Goal: Information Seeking & Learning: Learn about a topic

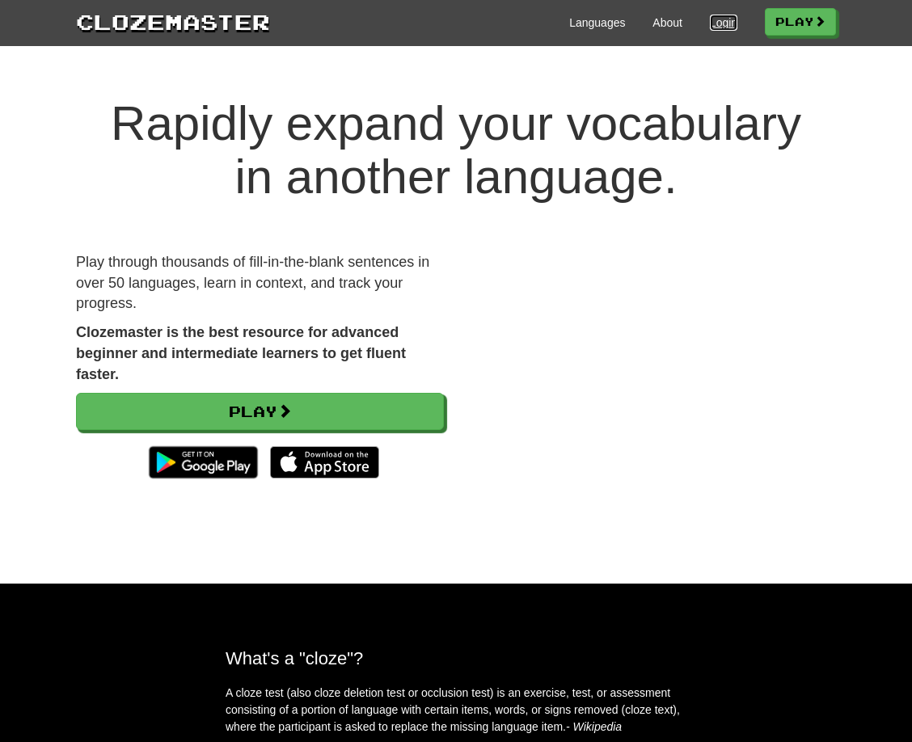
click at [714, 24] on link "Login" at bounding box center [723, 23] width 27 height 16
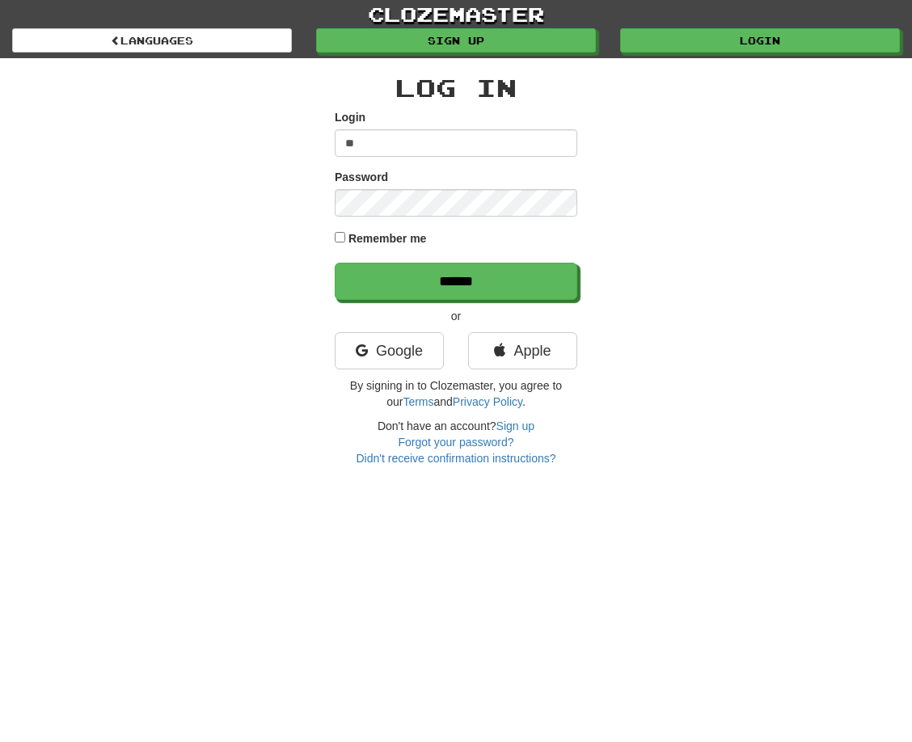
type input "**********"
click at [335, 263] on input "******" at bounding box center [456, 281] width 243 height 37
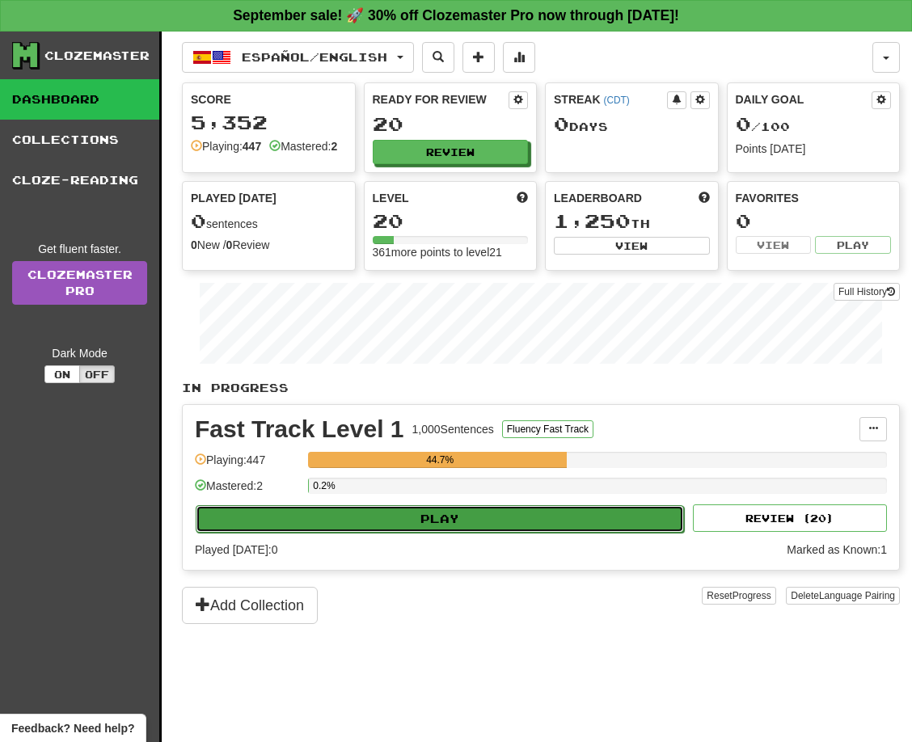
click at [484, 533] on button "Play" at bounding box center [440, 518] width 488 height 27
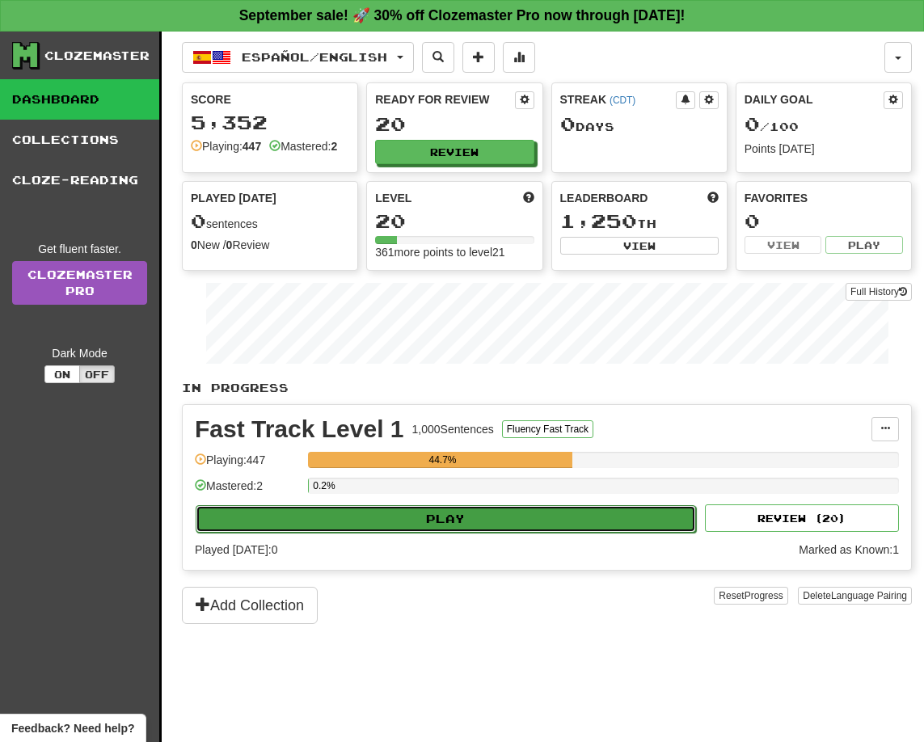
select select "**"
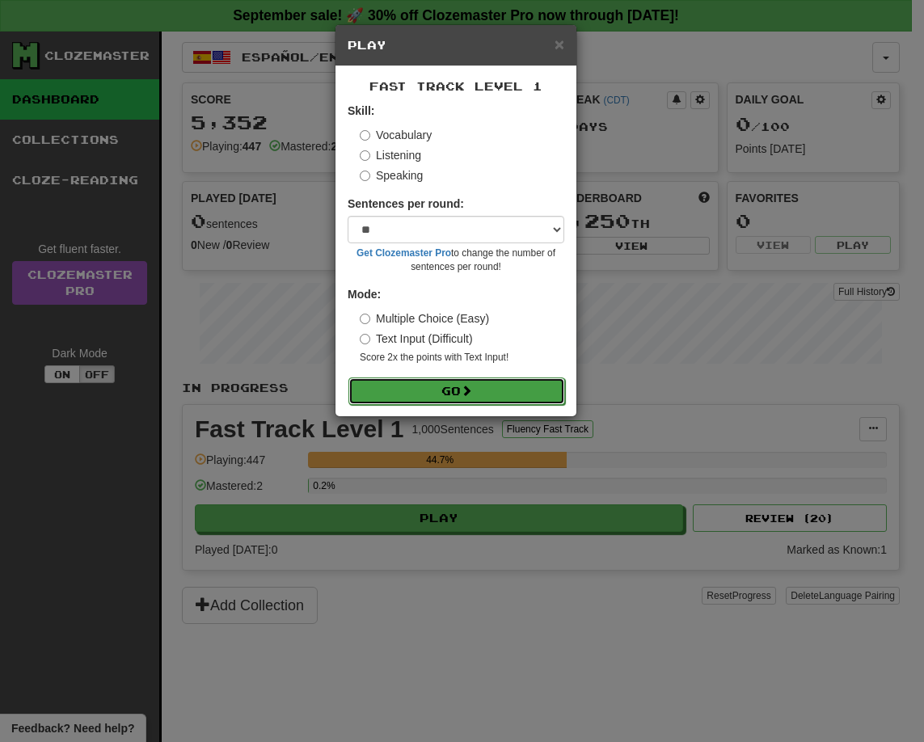
click at [487, 403] on button "Go" at bounding box center [456, 391] width 217 height 27
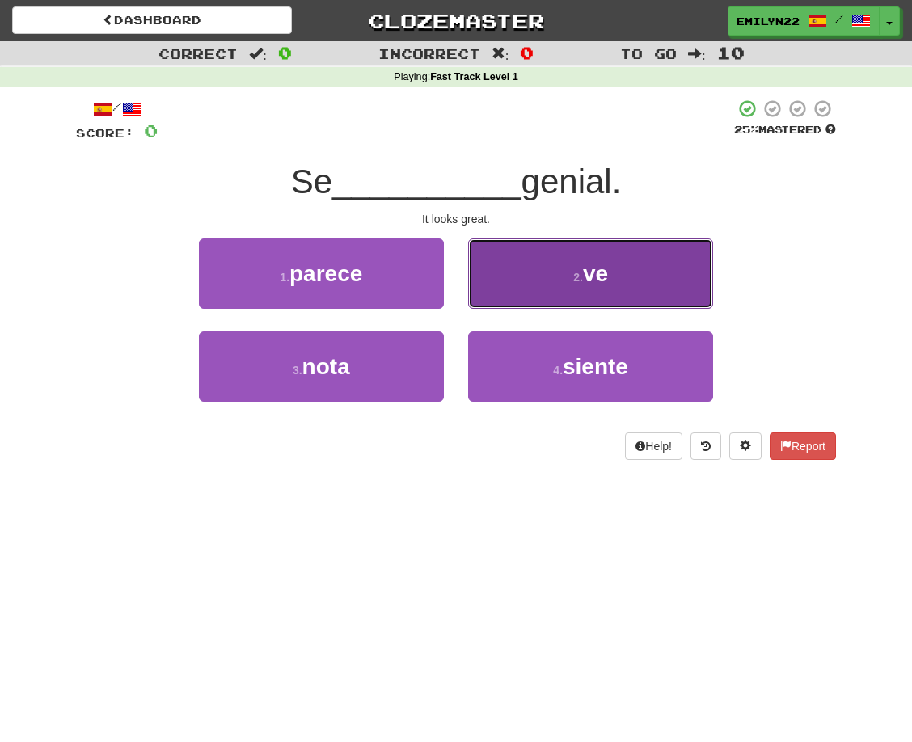
click at [530, 284] on button "2 . ve" at bounding box center [590, 274] width 245 height 70
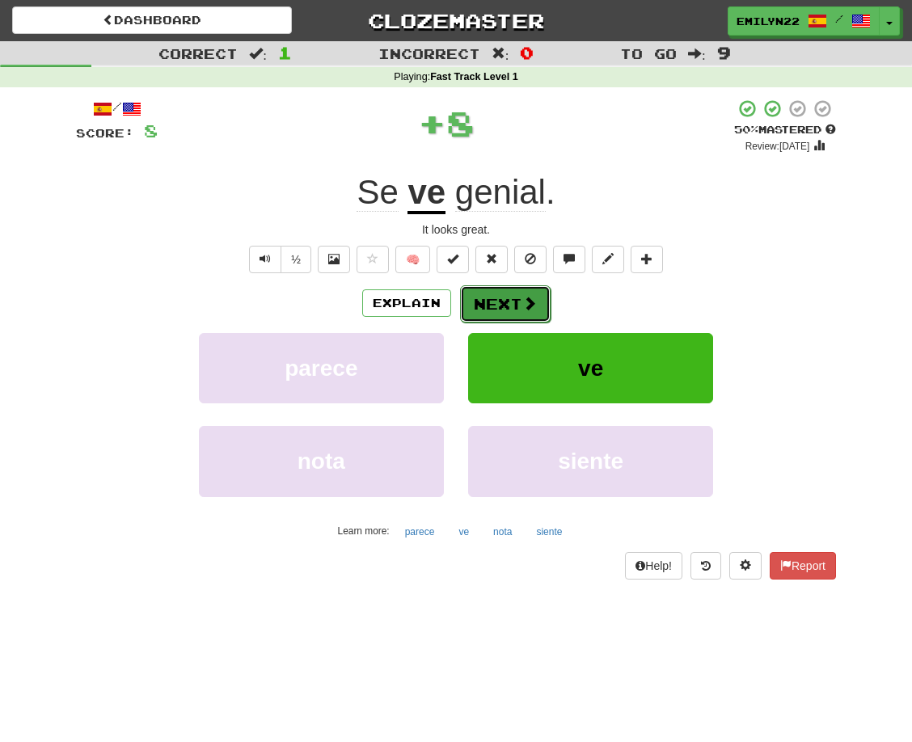
click at [490, 299] on button "Next" at bounding box center [505, 303] width 91 height 37
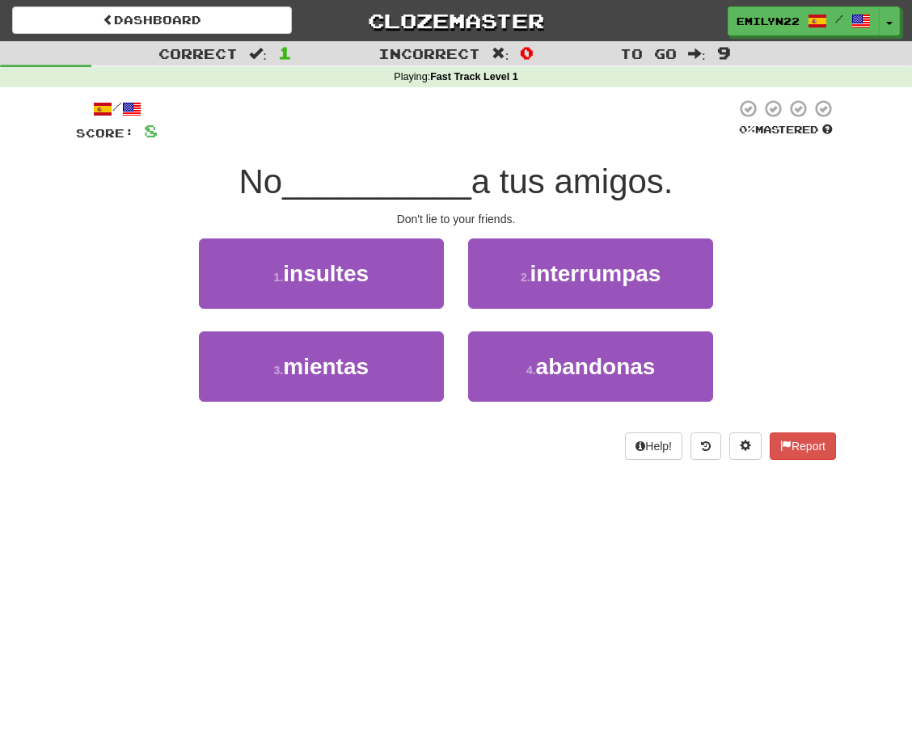
click at [553, 648] on div "Dashboard Clozemaster emilyn22 / Toggle Dropdown Dashboard Leaderboard Activity…" at bounding box center [456, 371] width 912 height 742
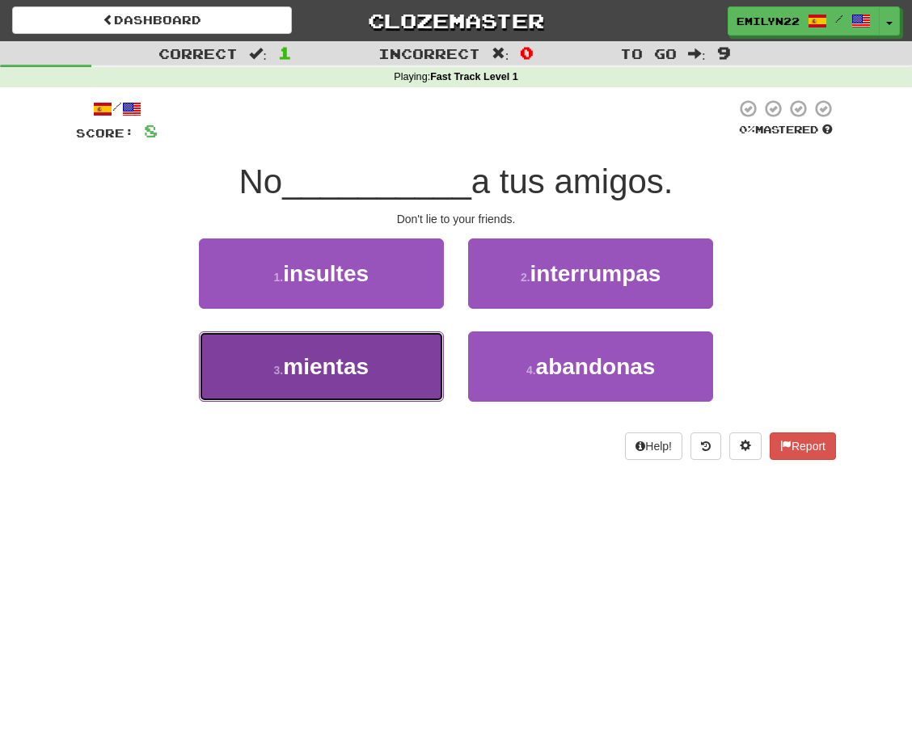
click at [386, 380] on button "3 . mientas" at bounding box center [321, 366] width 245 height 70
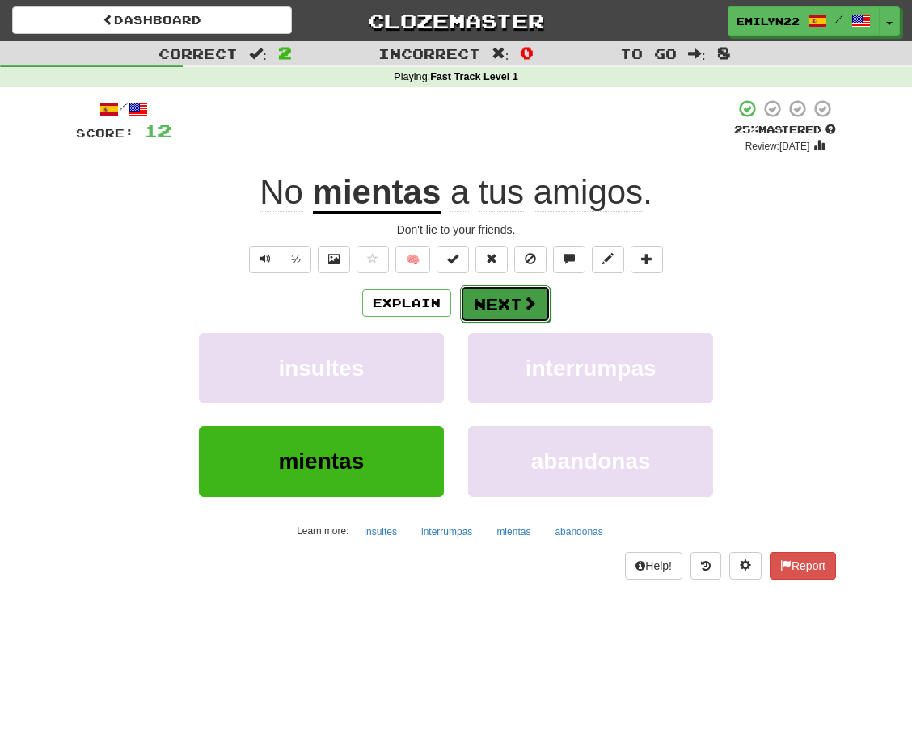
click at [508, 306] on button "Next" at bounding box center [505, 303] width 91 height 37
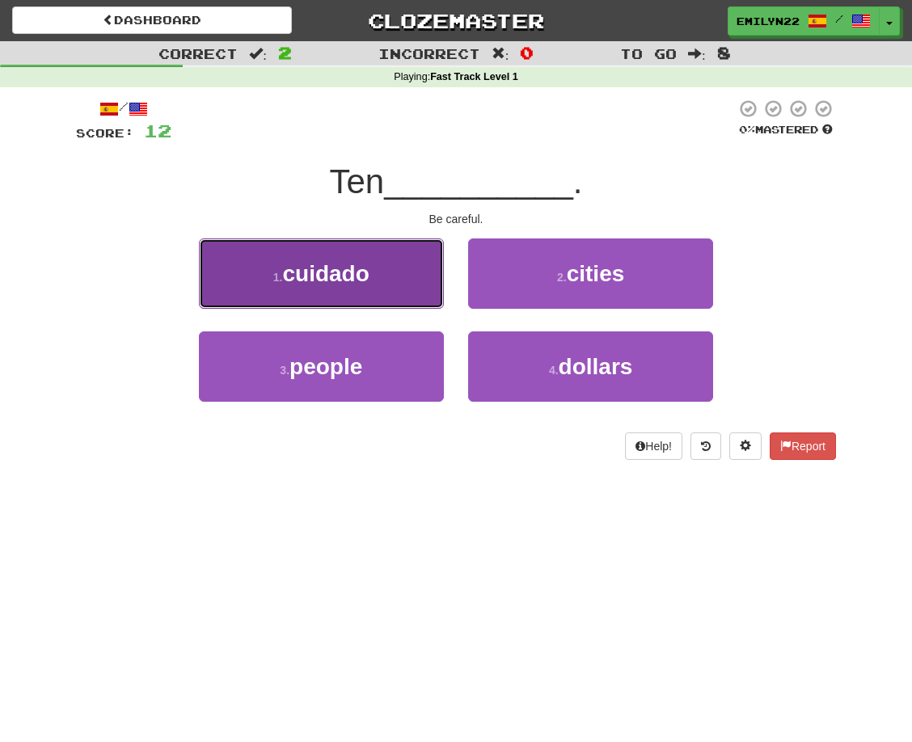
click at [390, 293] on button "1 . cuidado" at bounding box center [321, 274] width 245 height 70
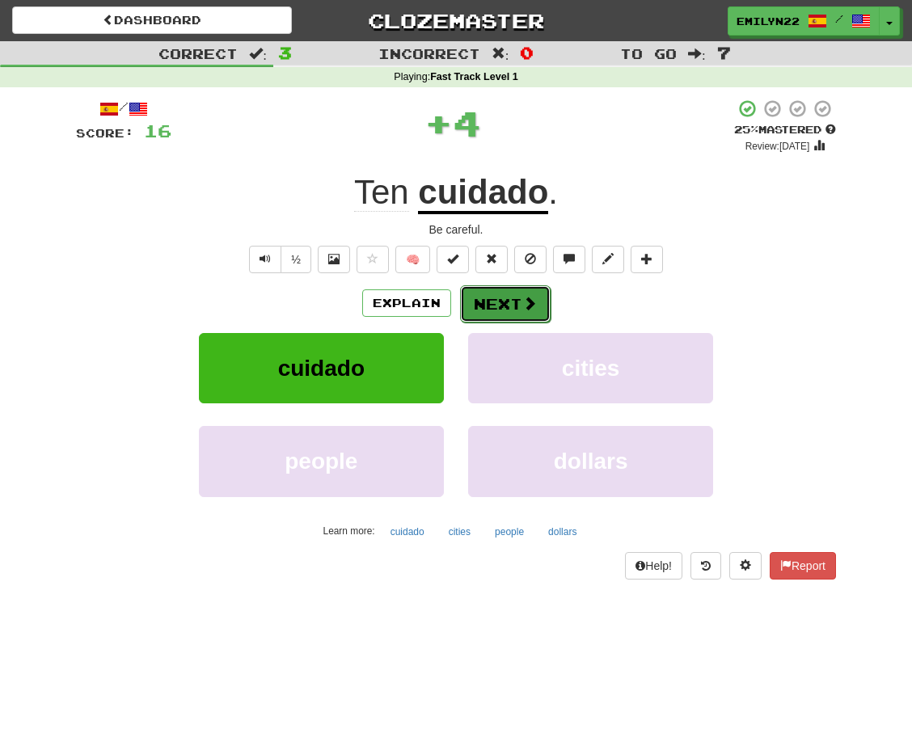
click at [508, 306] on button "Next" at bounding box center [505, 303] width 91 height 37
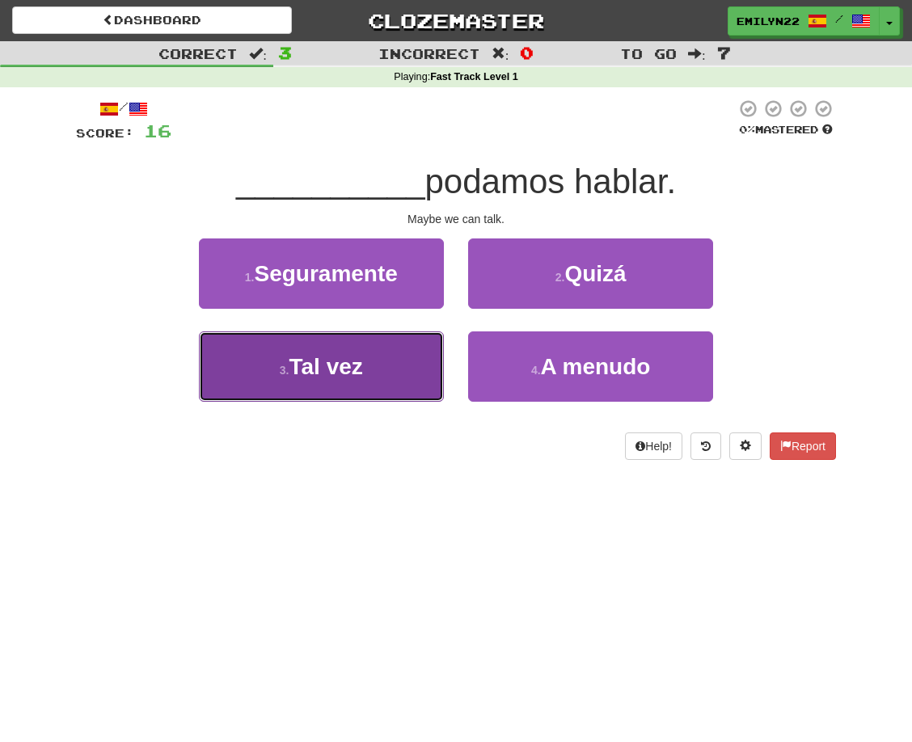
click at [395, 367] on button "3 . Tal vez" at bounding box center [321, 366] width 245 height 70
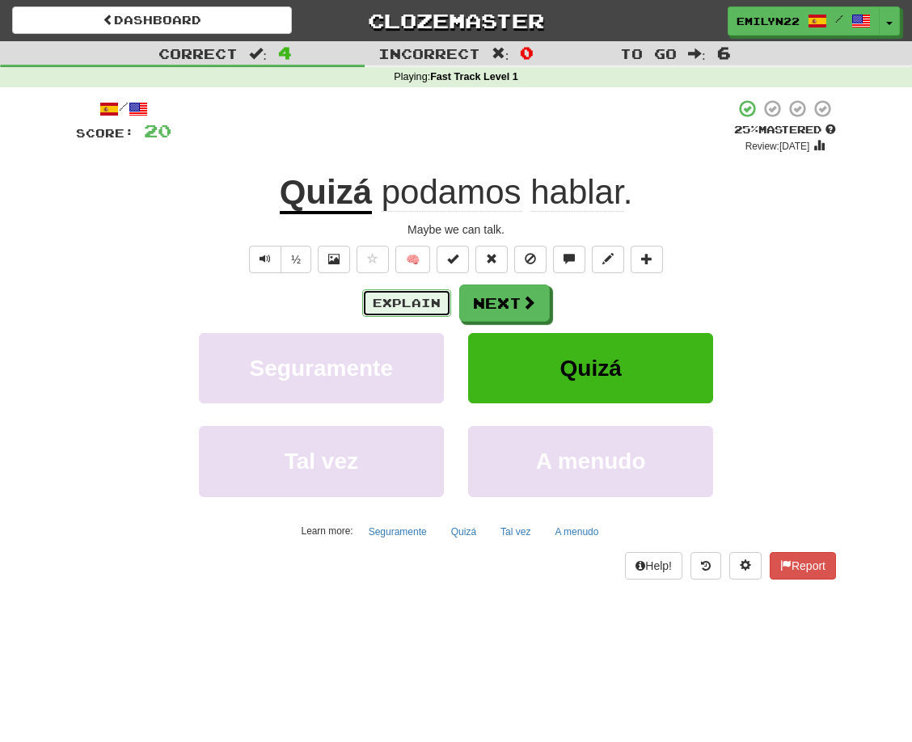
click at [412, 306] on button "Explain" at bounding box center [406, 302] width 89 height 27
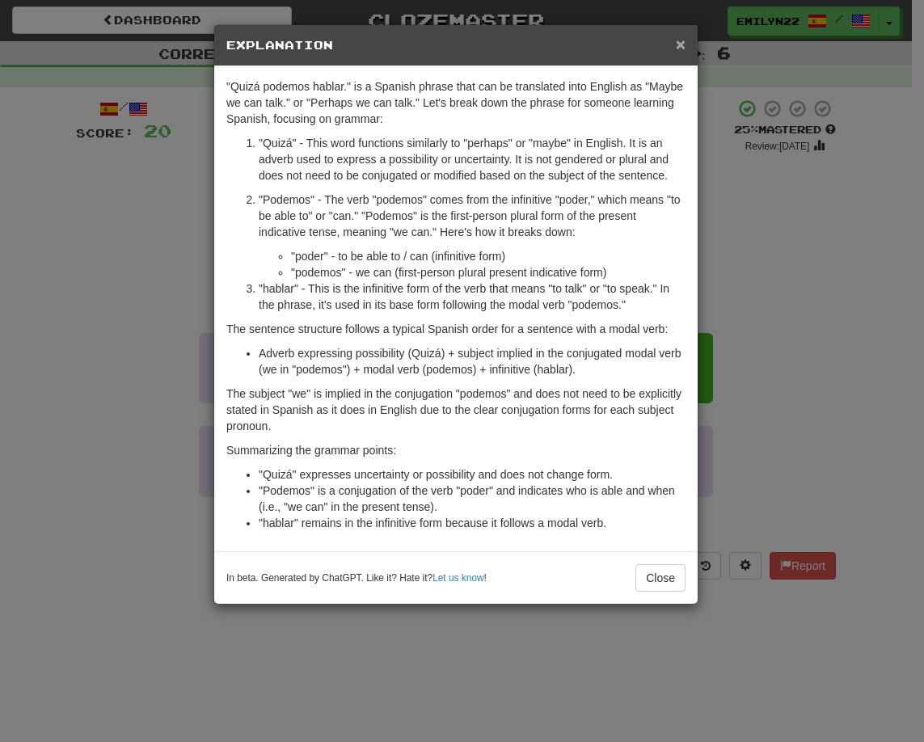
click at [680, 51] on span "×" at bounding box center [681, 44] width 10 height 19
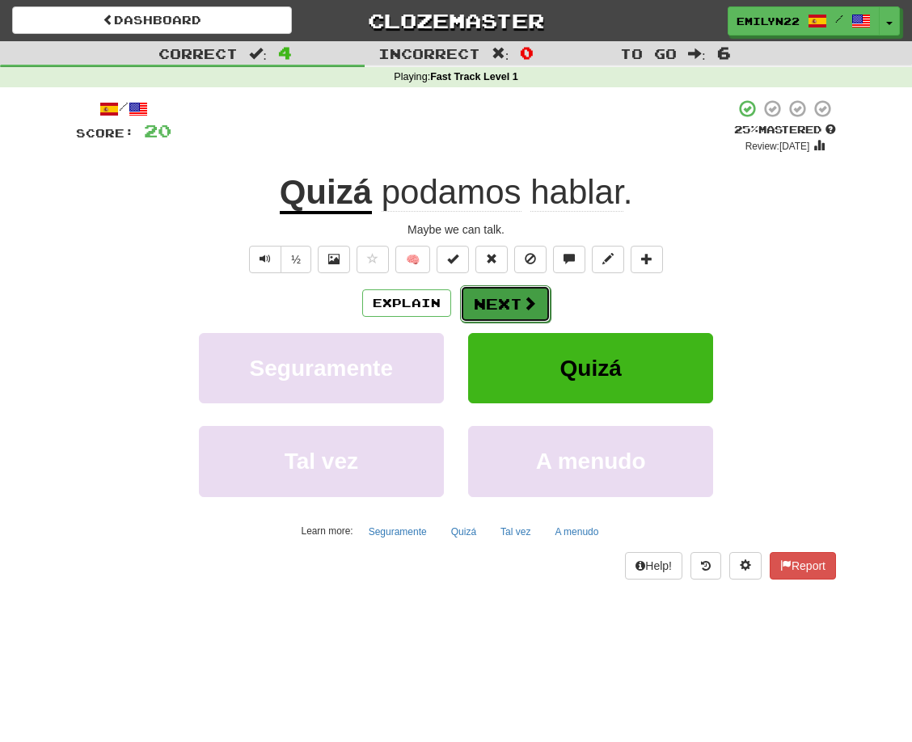
click at [489, 308] on button "Next" at bounding box center [505, 303] width 91 height 37
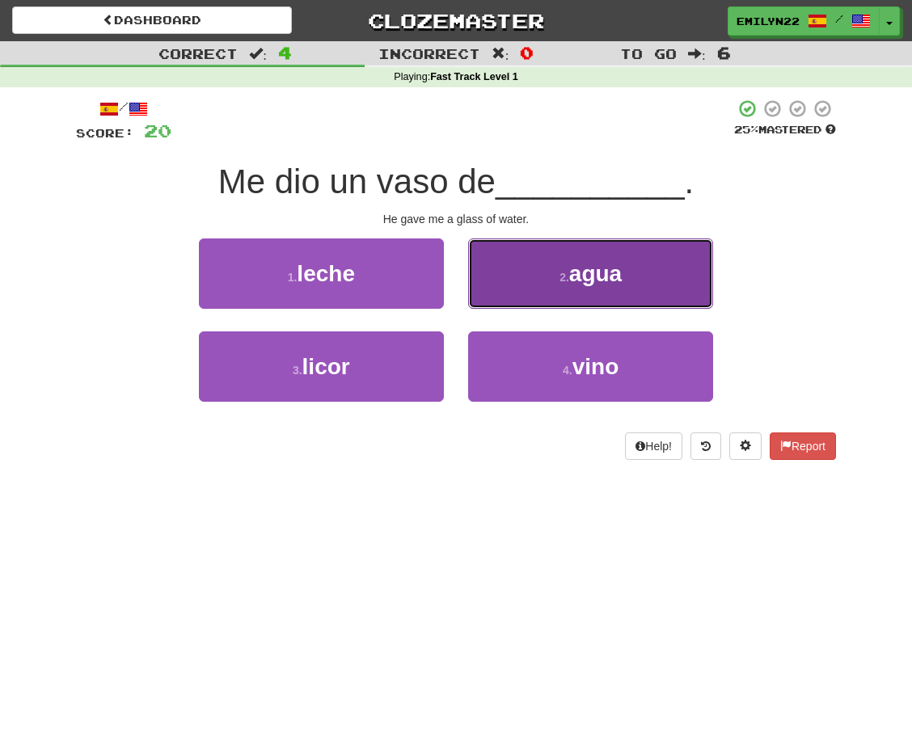
click at [518, 285] on button "2 . agua" at bounding box center [590, 274] width 245 height 70
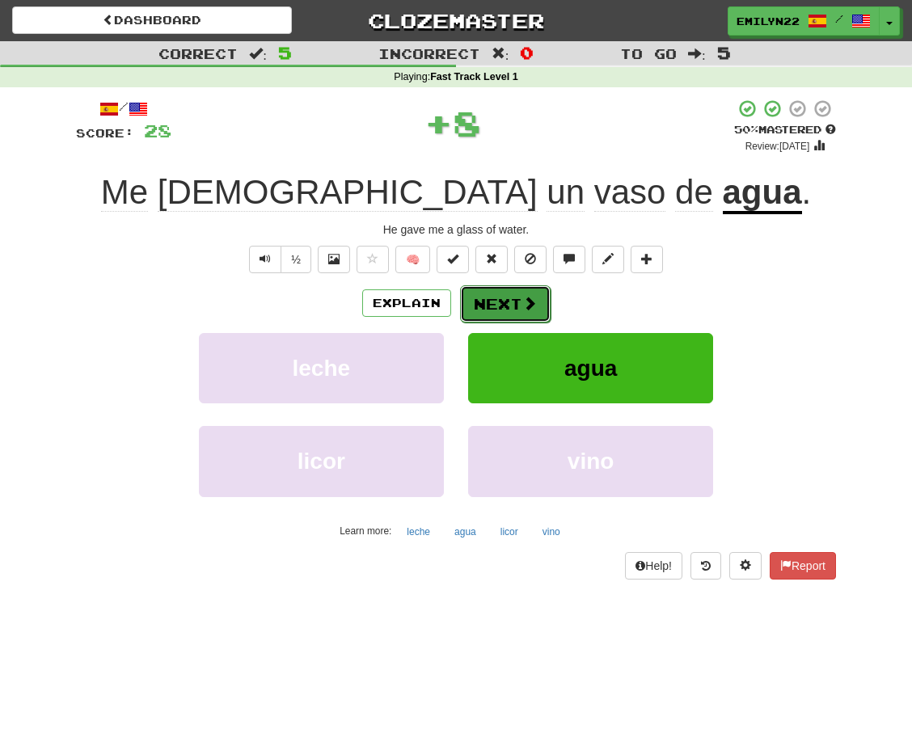
click at [500, 300] on button "Next" at bounding box center [505, 303] width 91 height 37
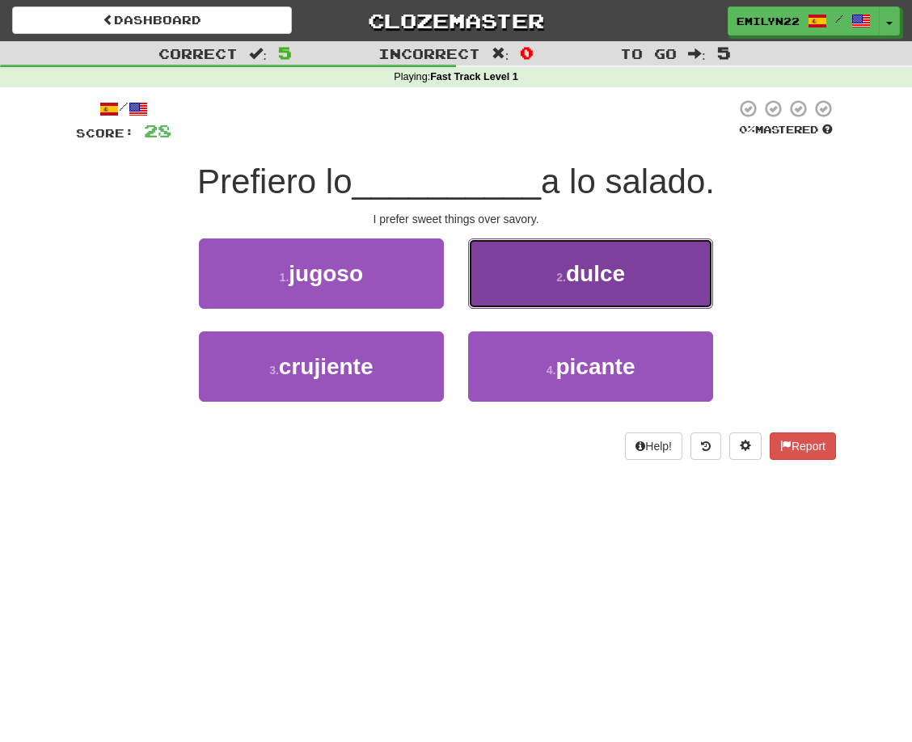
click at [583, 266] on span "dulce" at bounding box center [595, 273] width 59 height 25
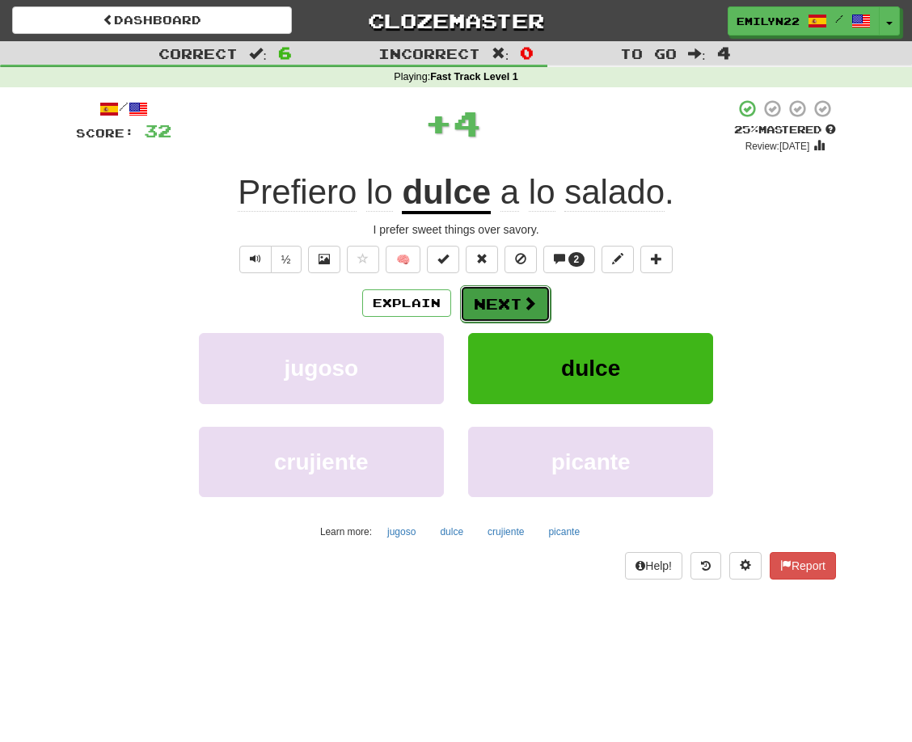
click at [494, 304] on button "Next" at bounding box center [505, 303] width 91 height 37
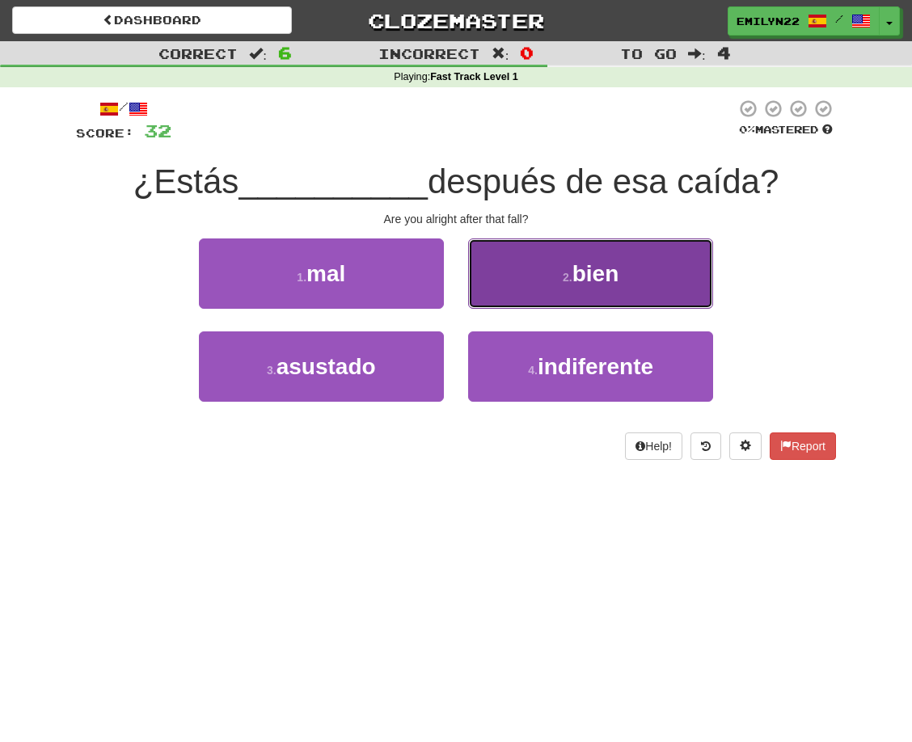
click at [555, 283] on button "2 . bien" at bounding box center [590, 274] width 245 height 70
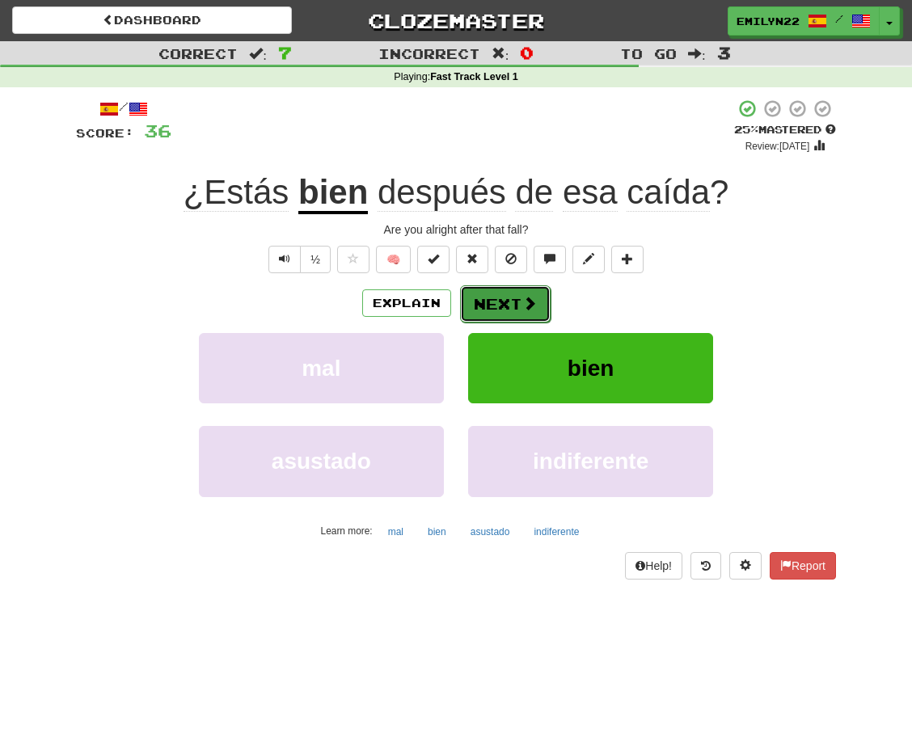
click at [514, 301] on button "Next" at bounding box center [505, 303] width 91 height 37
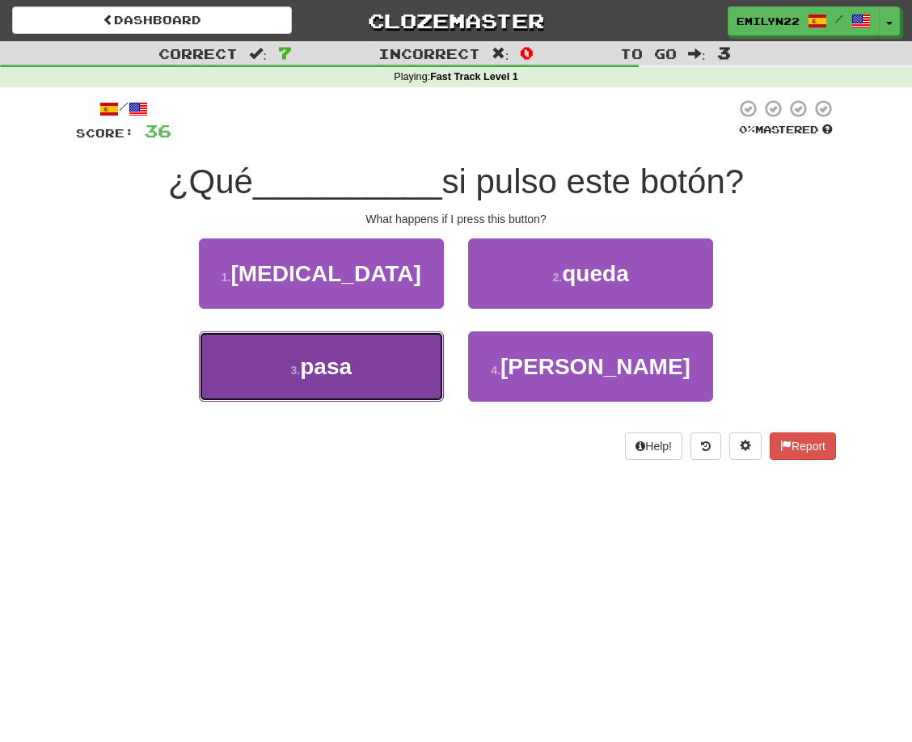
click at [347, 365] on span "pasa" at bounding box center [326, 366] width 52 height 25
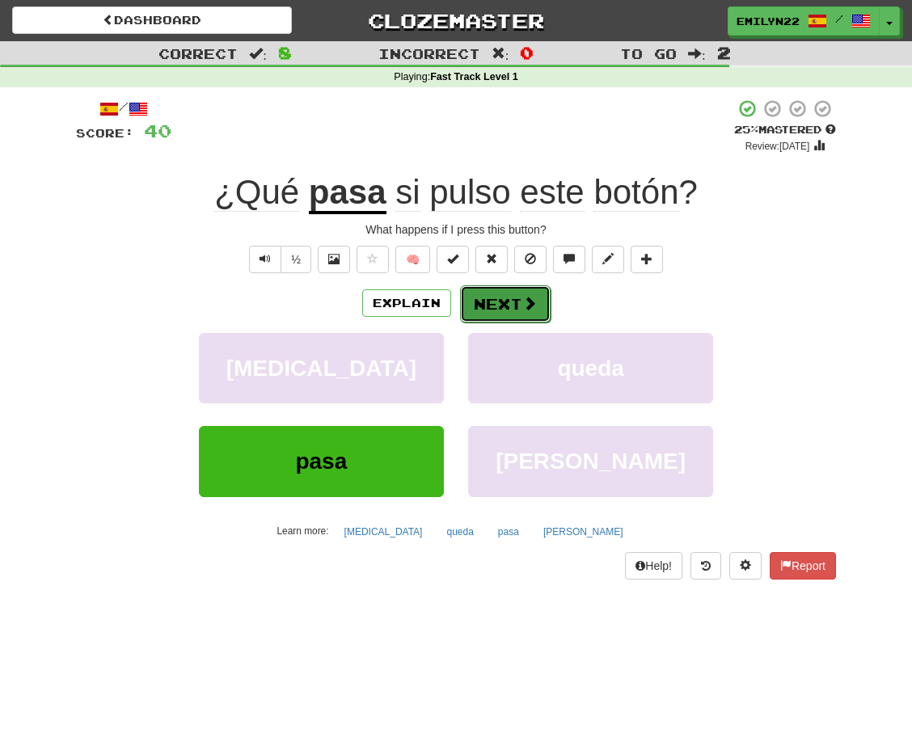
click at [522, 300] on span at bounding box center [529, 303] width 15 height 15
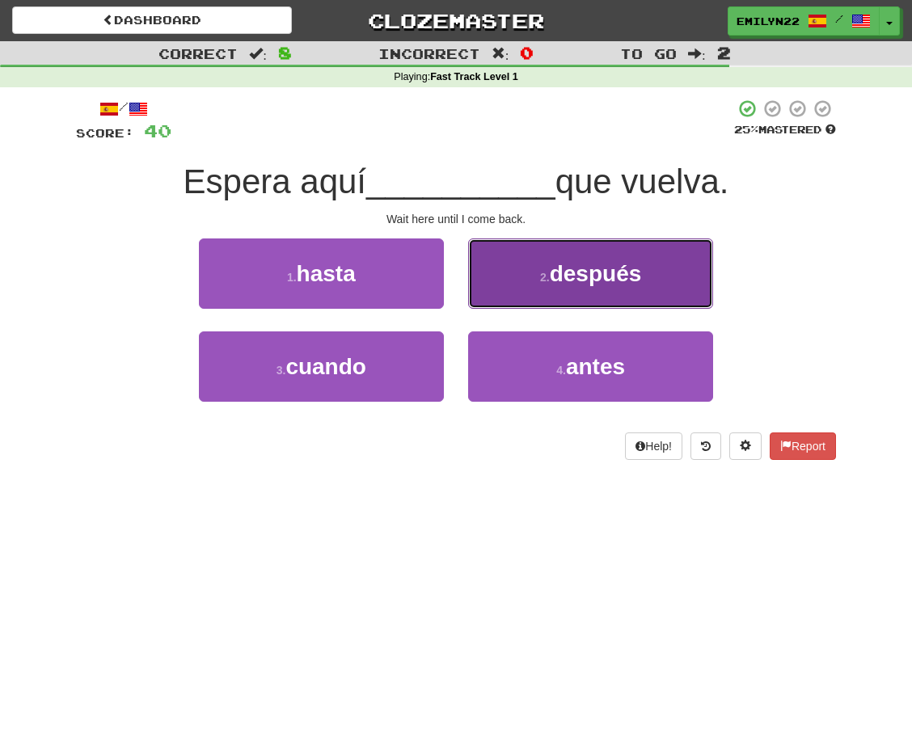
click at [530, 269] on button "2 . después" at bounding box center [590, 274] width 245 height 70
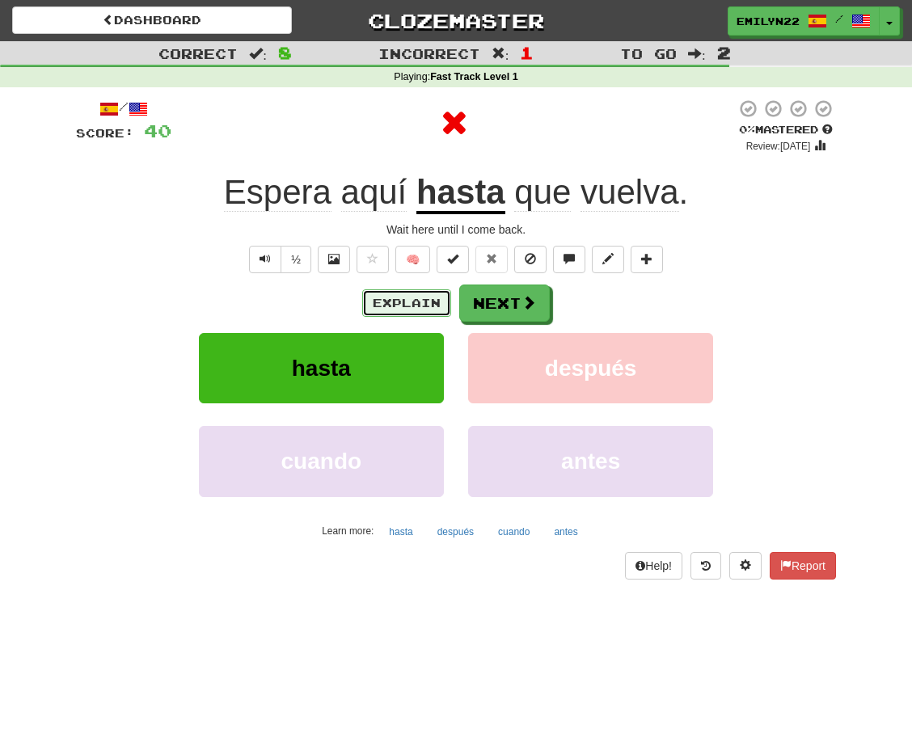
click at [393, 303] on button "Explain" at bounding box center [406, 302] width 89 height 27
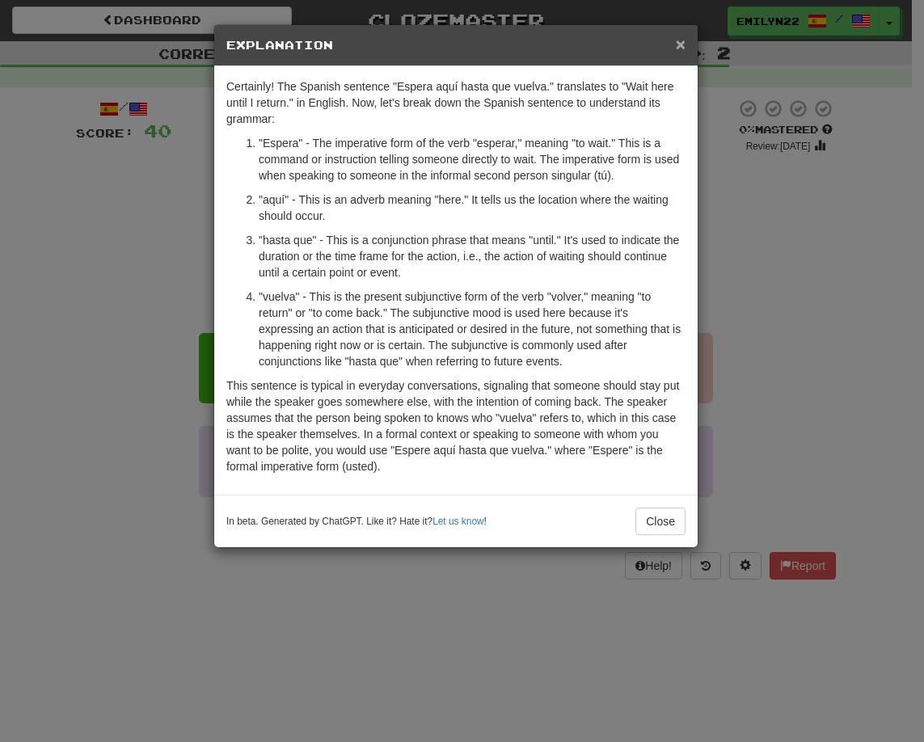
click at [677, 42] on span "×" at bounding box center [681, 44] width 10 height 19
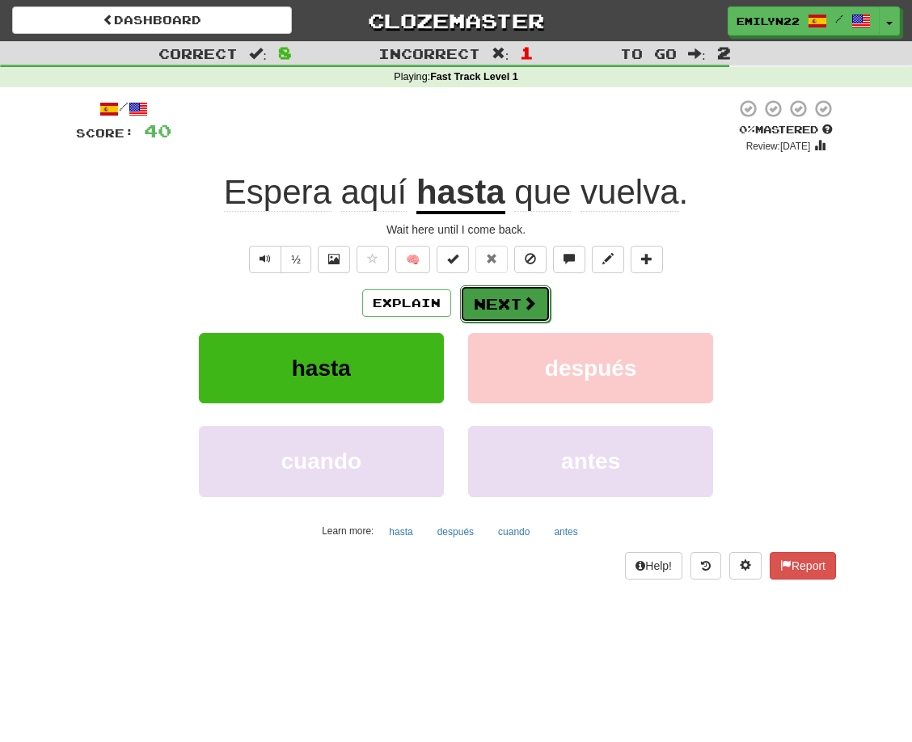
click at [514, 297] on button "Next" at bounding box center [505, 303] width 91 height 37
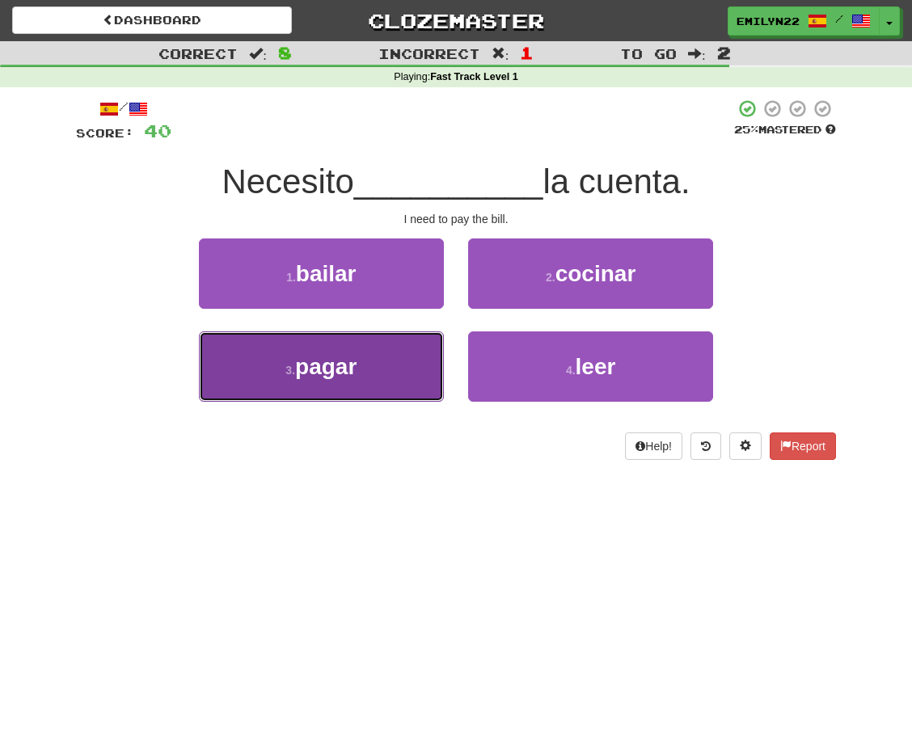
click at [338, 383] on button "3 . pagar" at bounding box center [321, 366] width 245 height 70
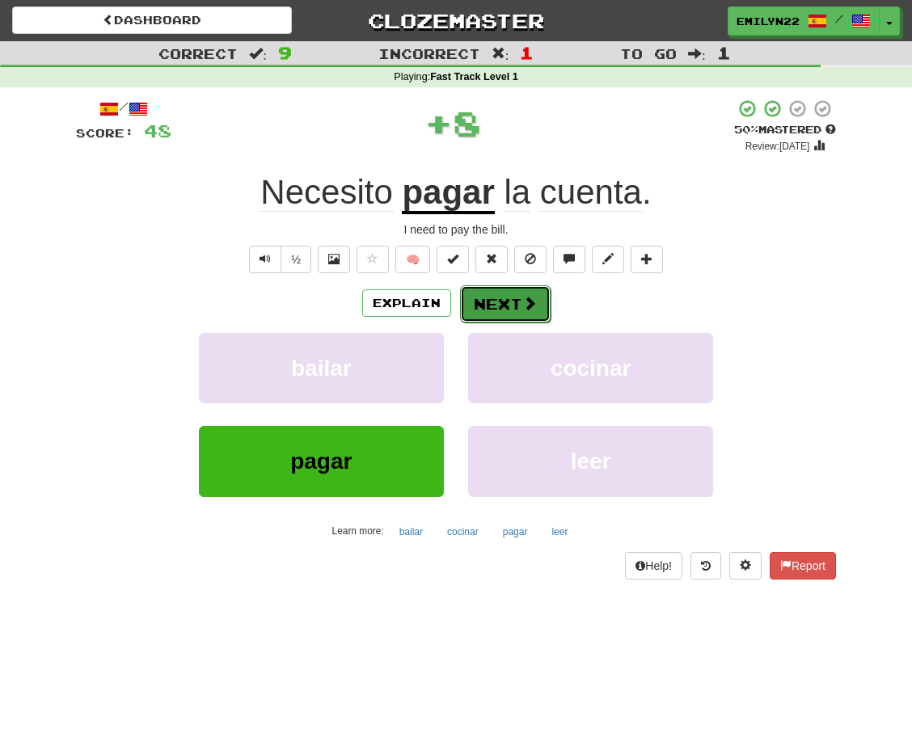
click at [483, 291] on button "Next" at bounding box center [505, 303] width 91 height 37
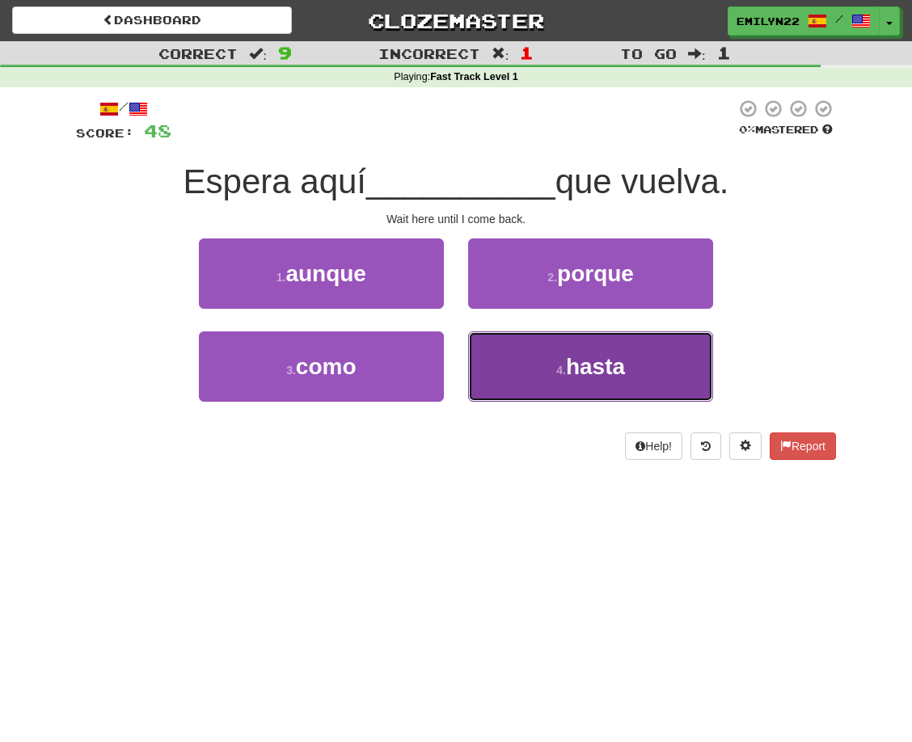
click at [518, 379] on button "4 . hasta" at bounding box center [590, 366] width 245 height 70
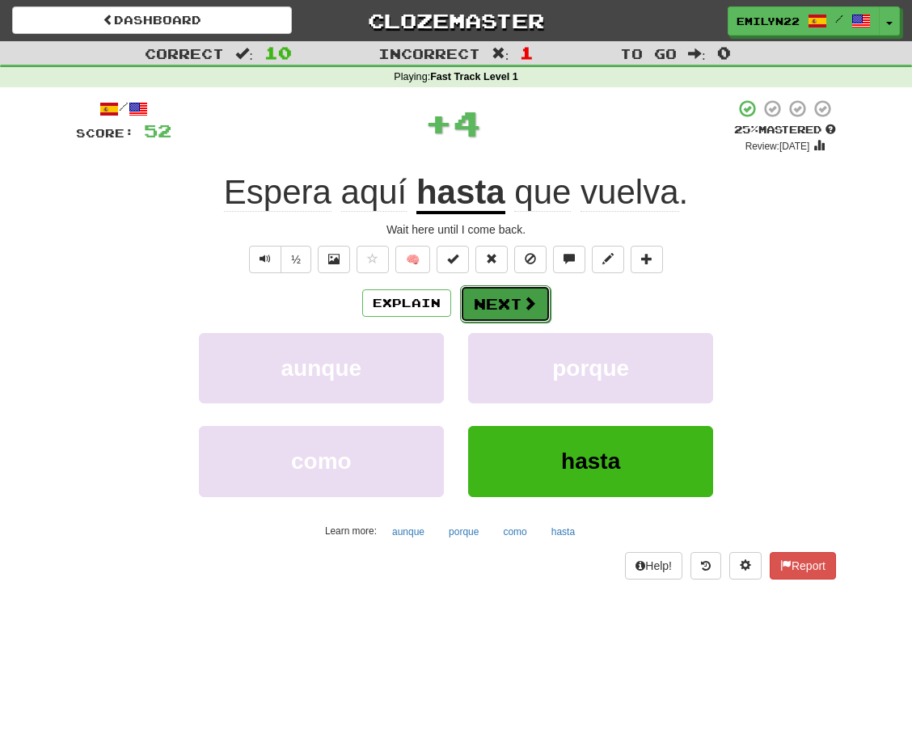
click at [511, 288] on button "Next" at bounding box center [505, 303] width 91 height 37
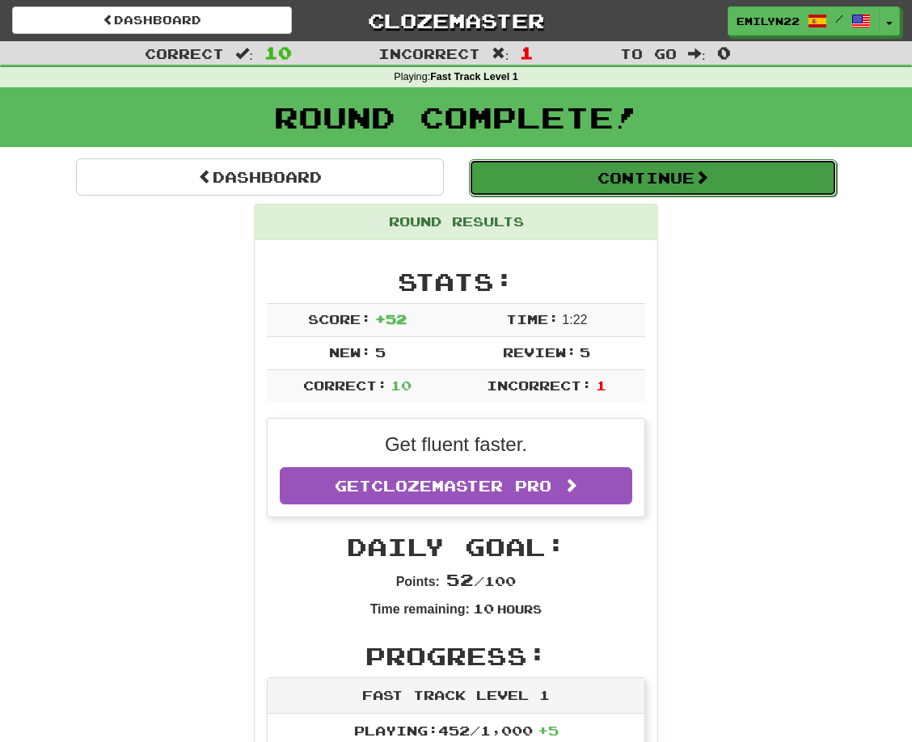
click at [567, 172] on button "Continue" at bounding box center [653, 177] width 368 height 37
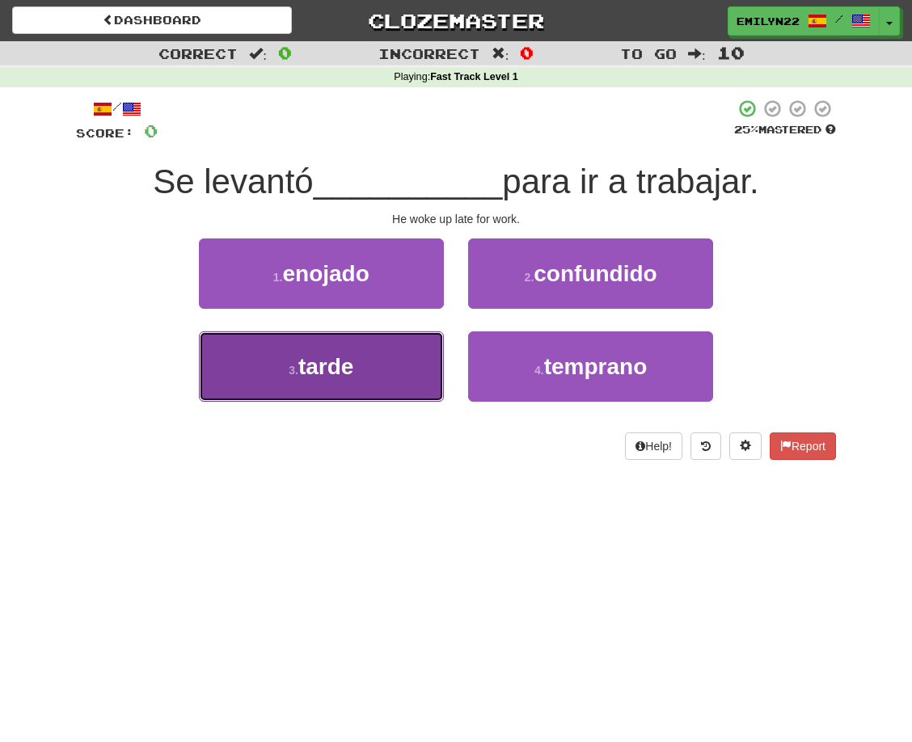
click at [348, 388] on button "3 . tarde" at bounding box center [321, 366] width 245 height 70
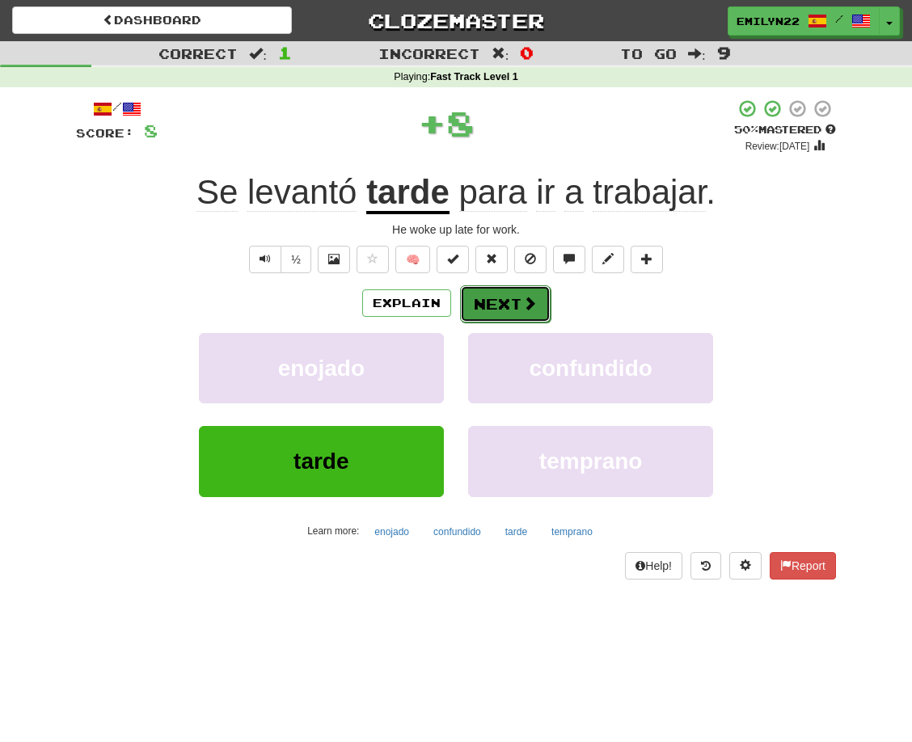
click at [492, 308] on button "Next" at bounding box center [505, 303] width 91 height 37
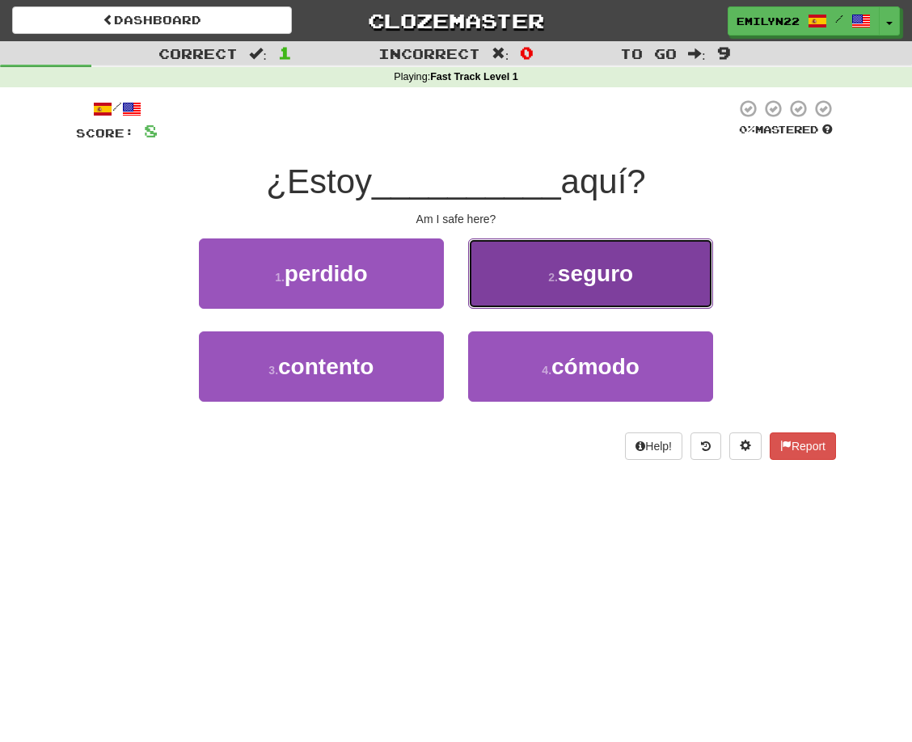
click at [529, 258] on button "2 . seguro" at bounding box center [590, 274] width 245 height 70
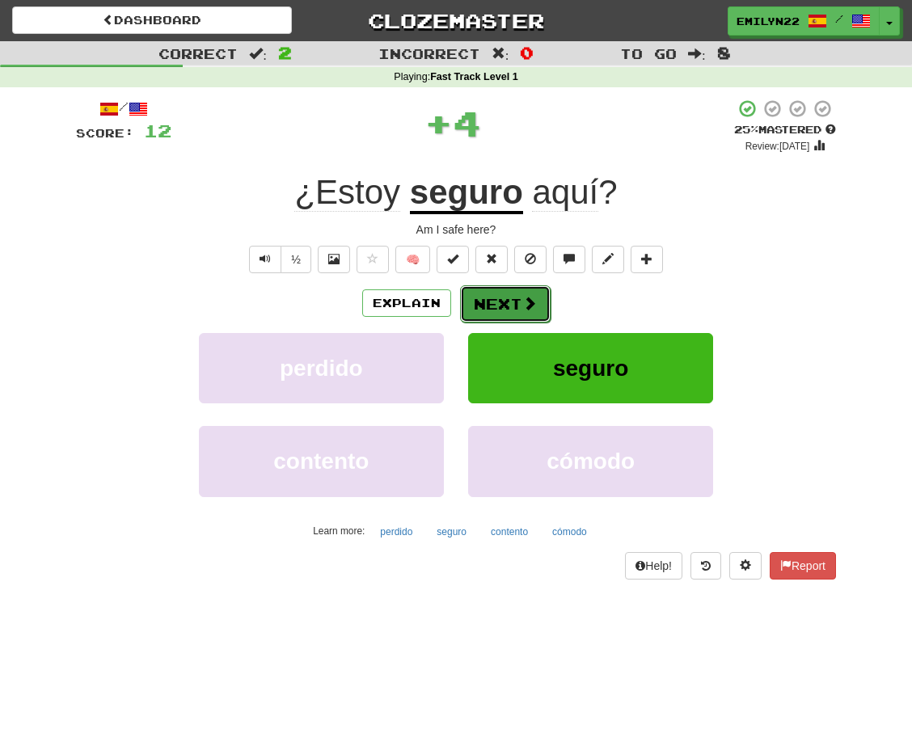
click at [530, 300] on span at bounding box center [529, 303] width 15 height 15
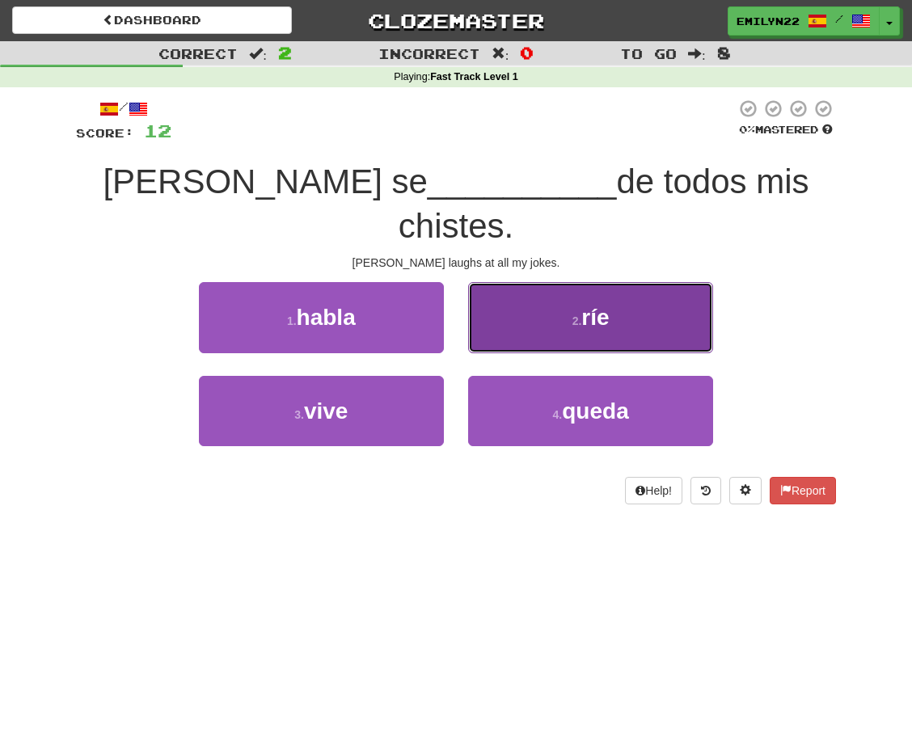
click at [583, 305] on span "ríe" at bounding box center [594, 317] width 27 height 25
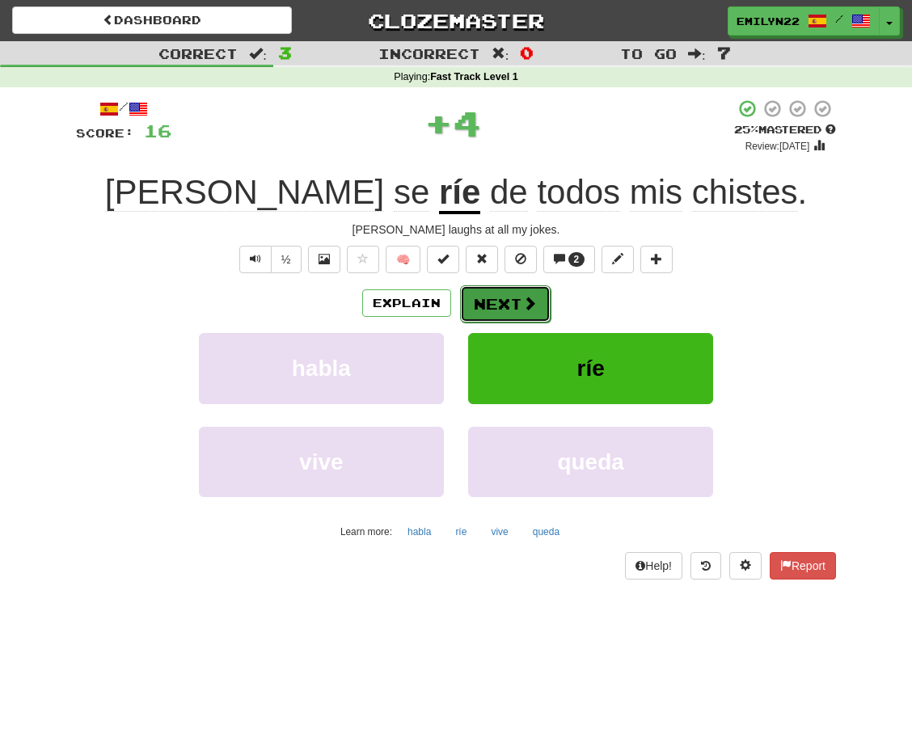
click at [517, 302] on button "Next" at bounding box center [505, 303] width 91 height 37
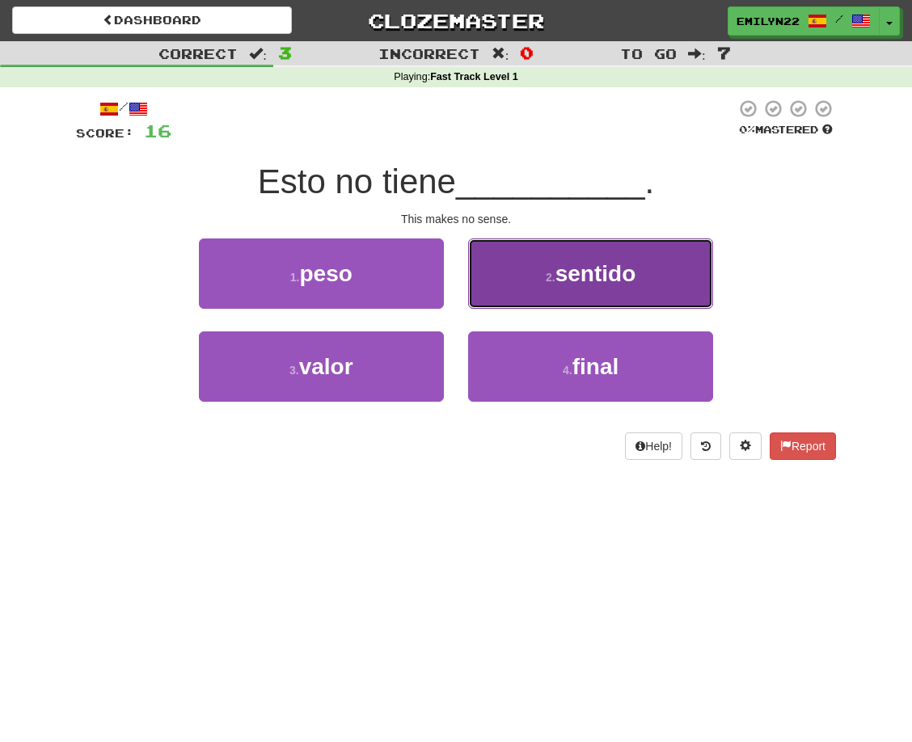
click at [567, 255] on button "2 . sentido" at bounding box center [590, 274] width 245 height 70
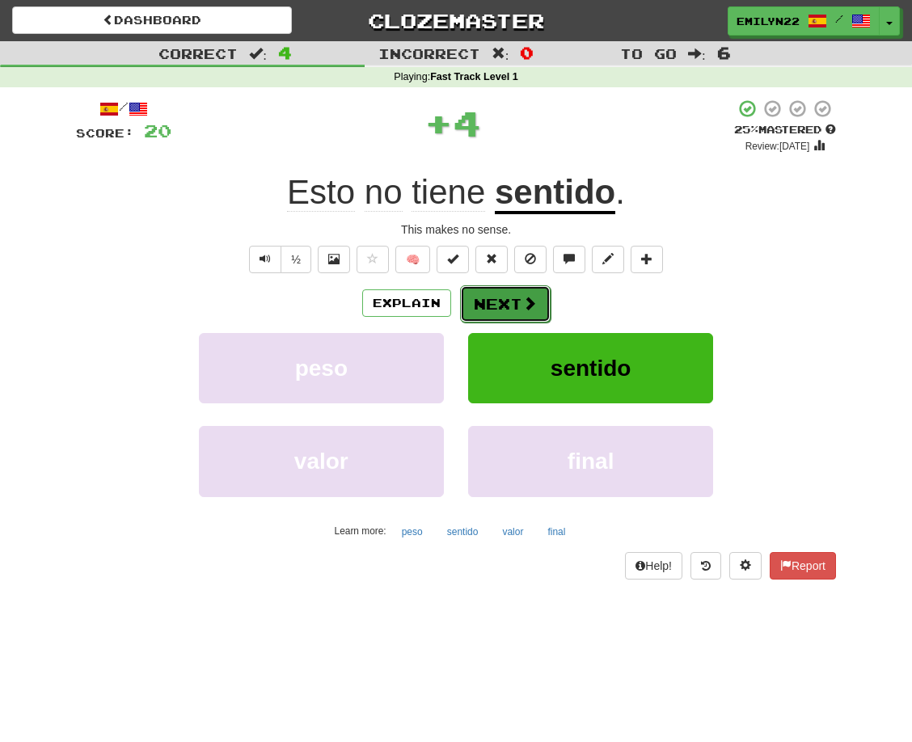
click at [537, 306] on button "Next" at bounding box center [505, 303] width 91 height 37
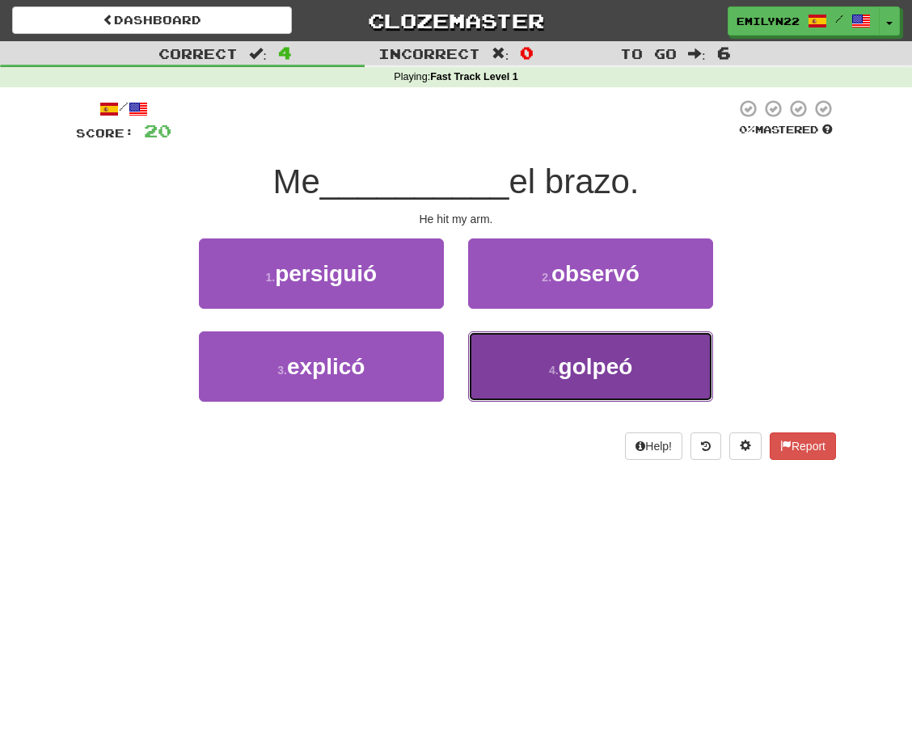
click at [547, 385] on button "4 . golpeó" at bounding box center [590, 366] width 245 height 70
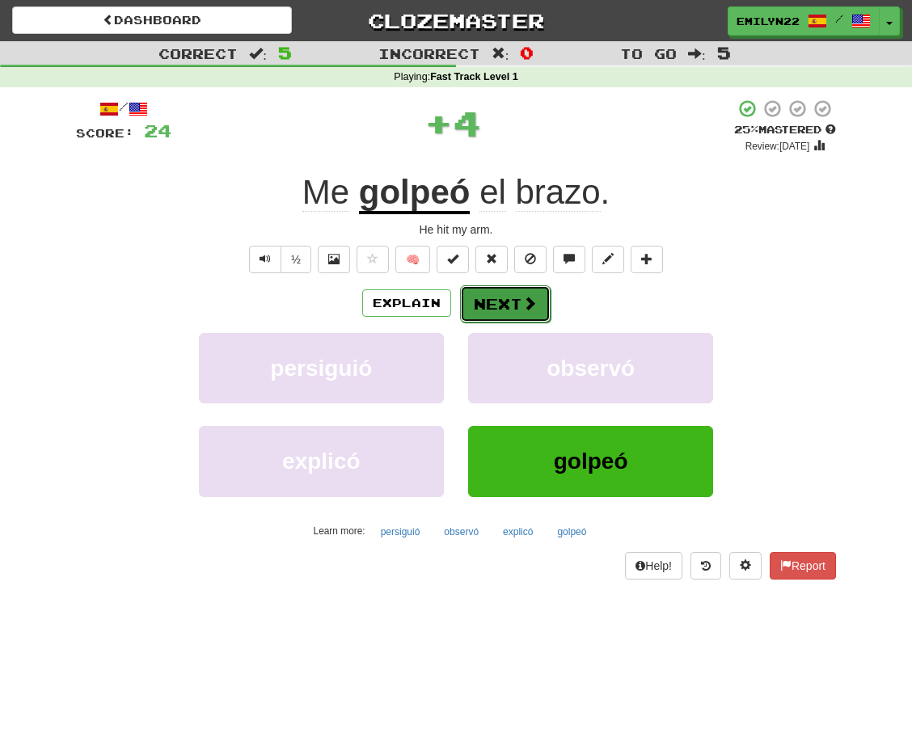
click at [511, 293] on button "Next" at bounding box center [505, 303] width 91 height 37
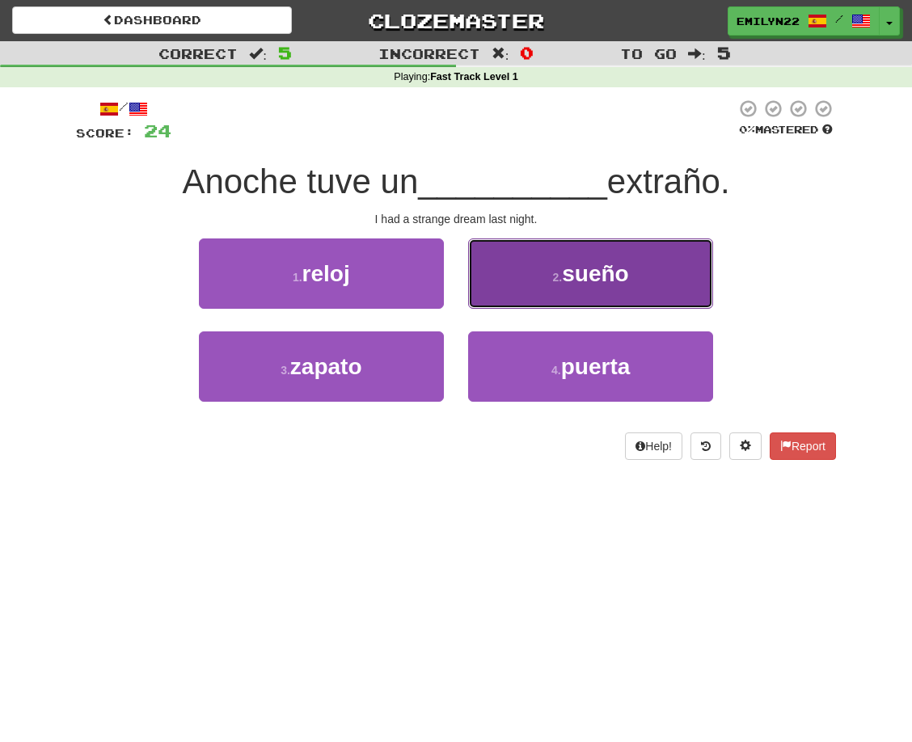
click at [580, 295] on button "2 . sueño" at bounding box center [590, 274] width 245 height 70
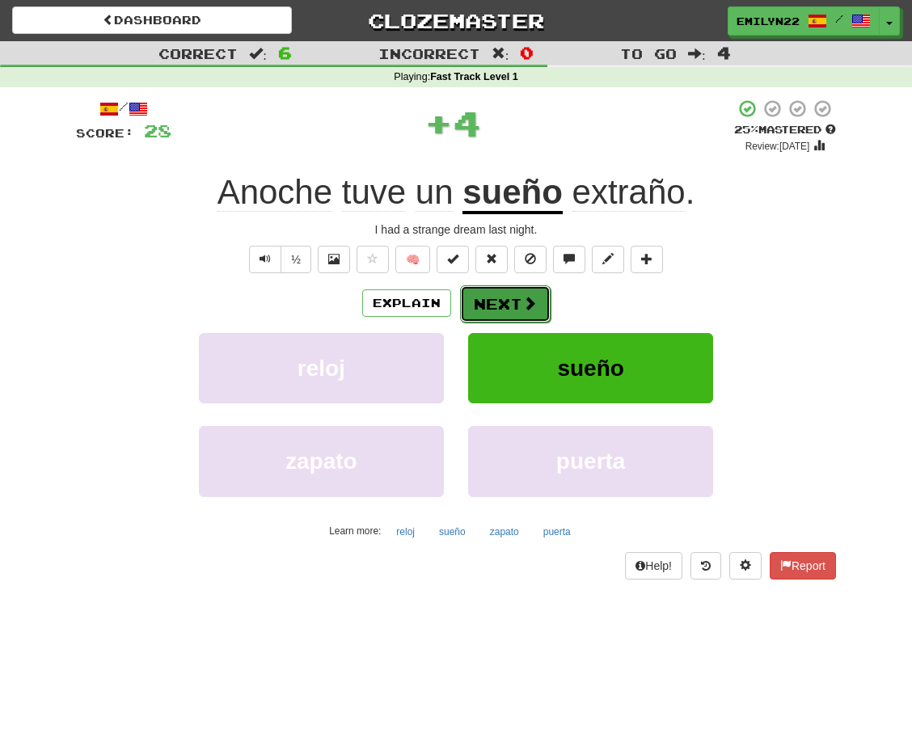
click at [515, 314] on button "Next" at bounding box center [505, 303] width 91 height 37
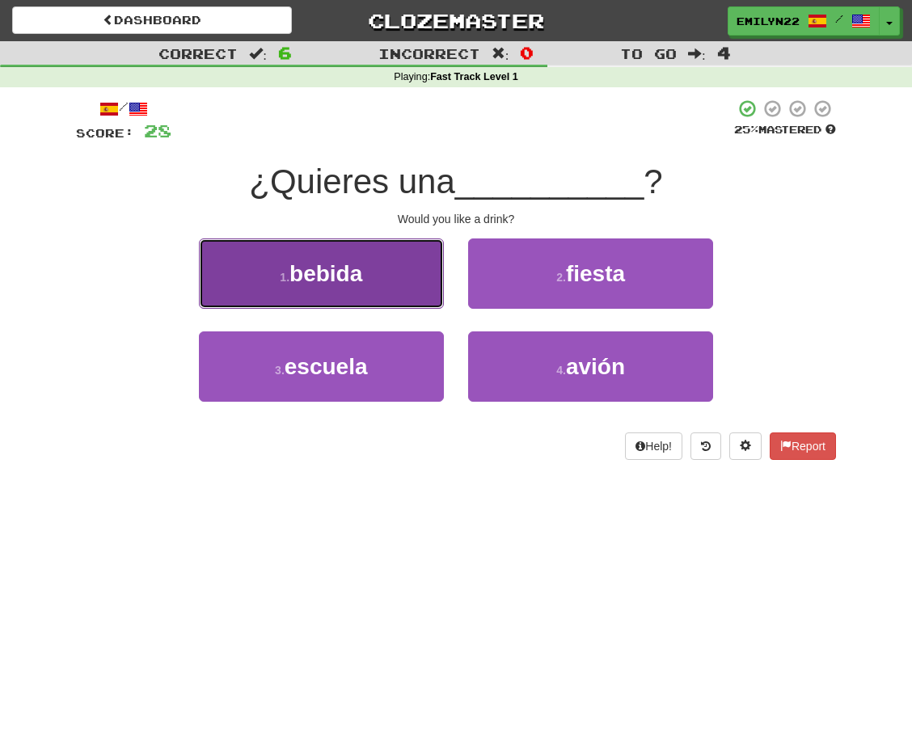
click at [420, 277] on button "1 . bebida" at bounding box center [321, 274] width 245 height 70
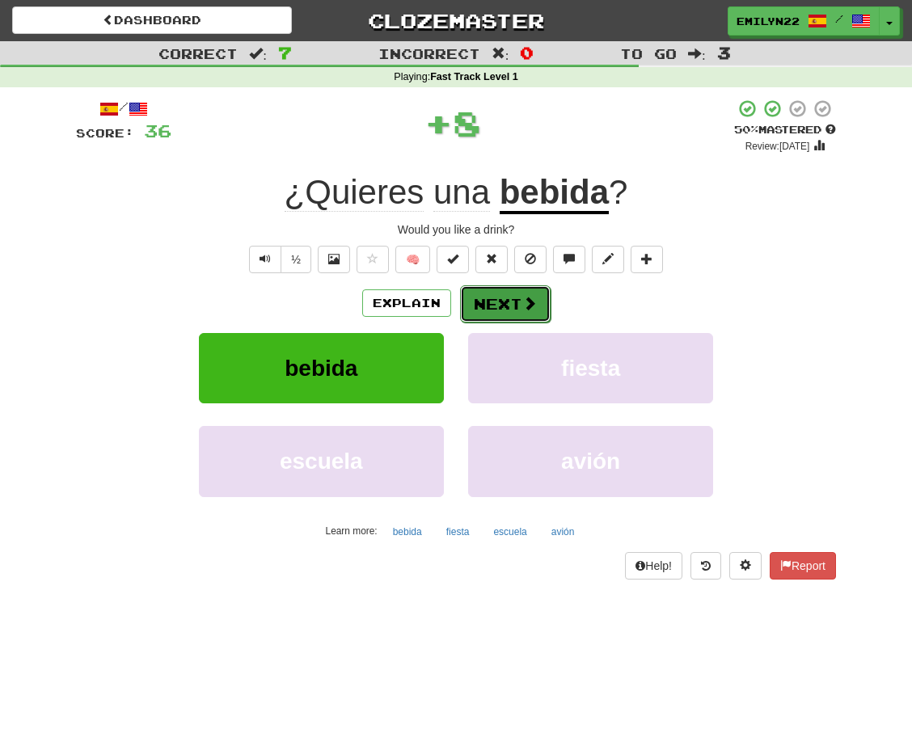
click at [523, 297] on span at bounding box center [529, 303] width 15 height 15
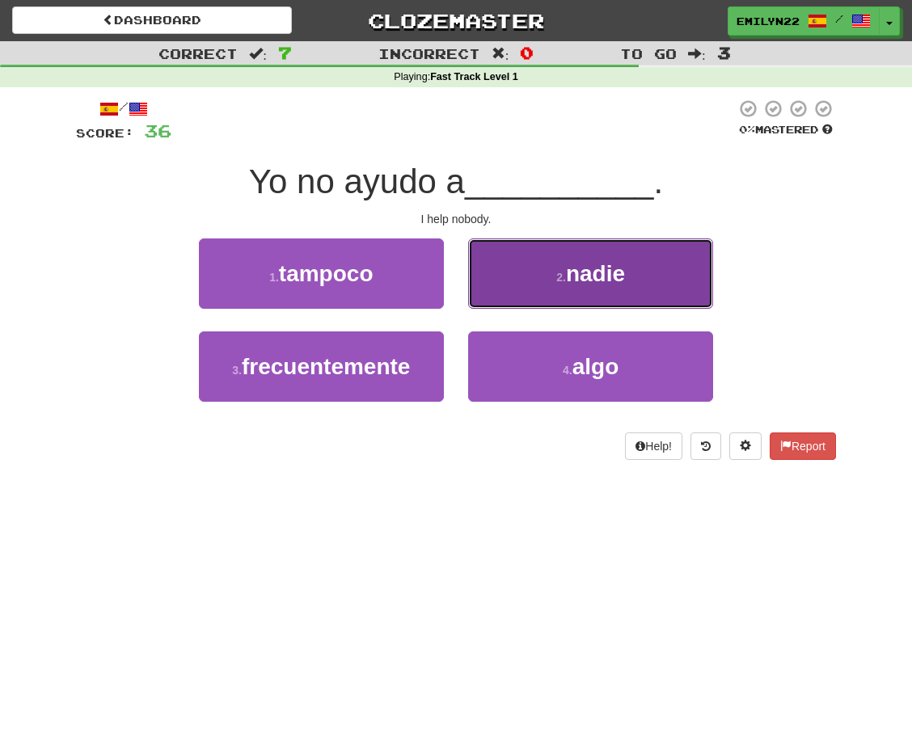
click at [528, 274] on button "2 . nadie" at bounding box center [590, 274] width 245 height 70
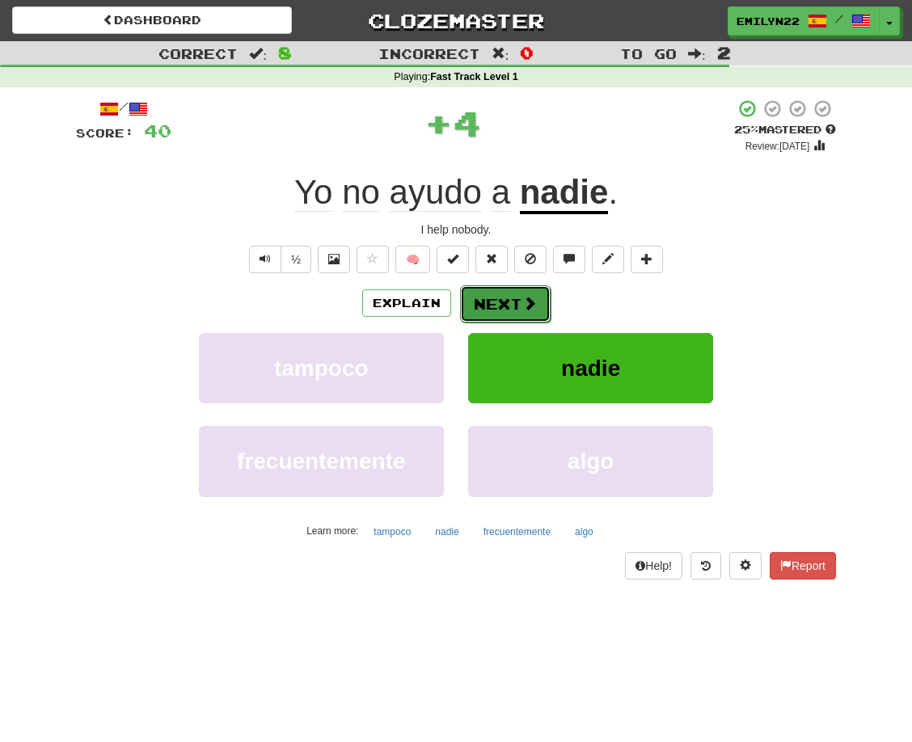
click at [517, 303] on button "Next" at bounding box center [505, 303] width 91 height 37
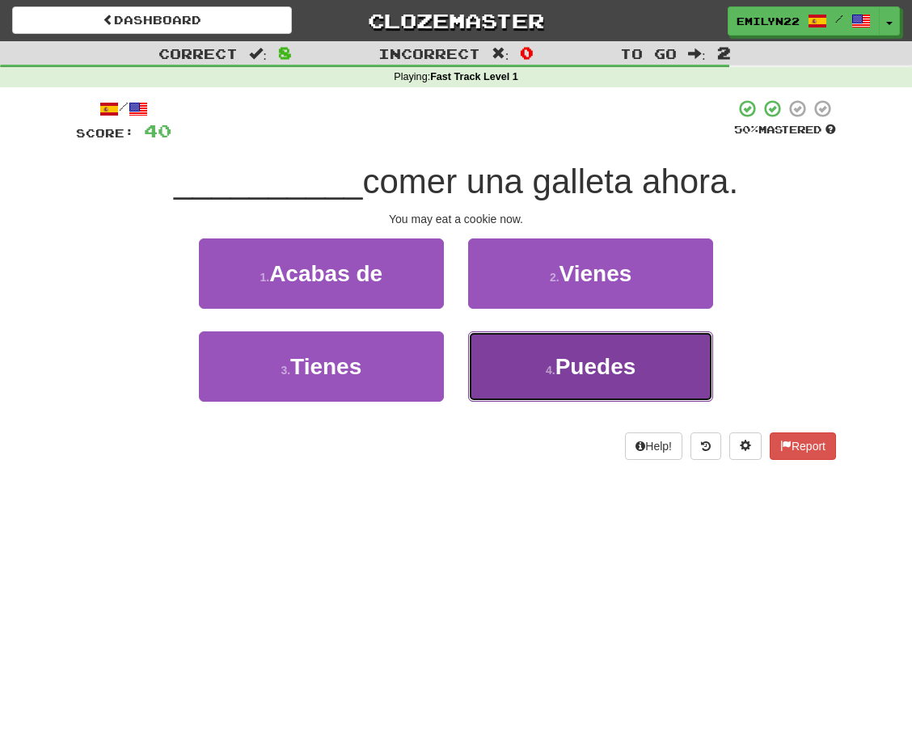
click at [529, 370] on button "4 . Puedes" at bounding box center [590, 366] width 245 height 70
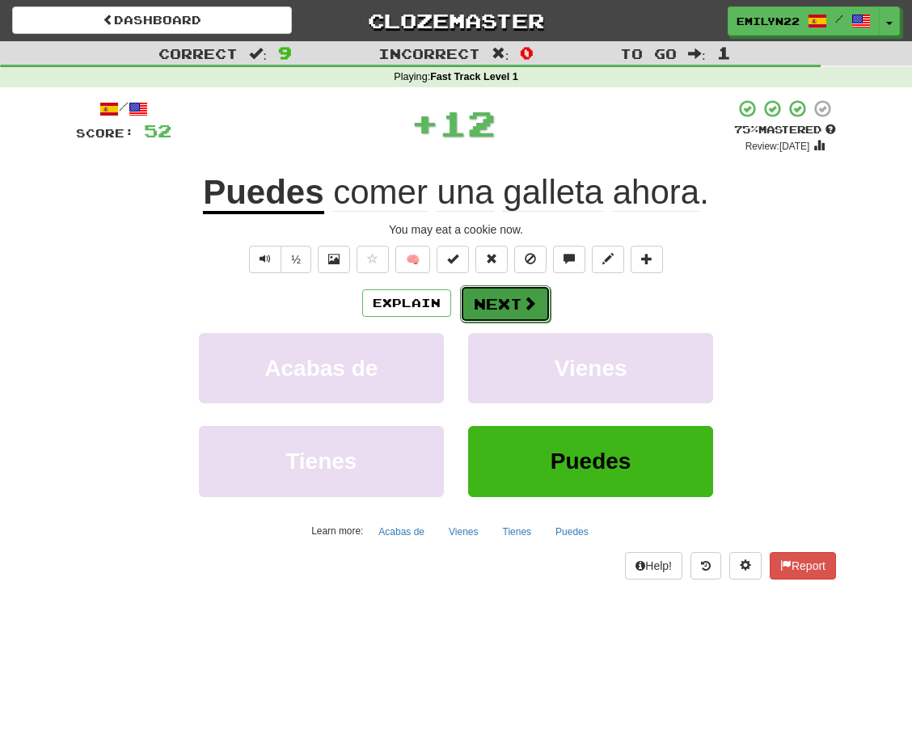
click at [492, 308] on button "Next" at bounding box center [505, 303] width 91 height 37
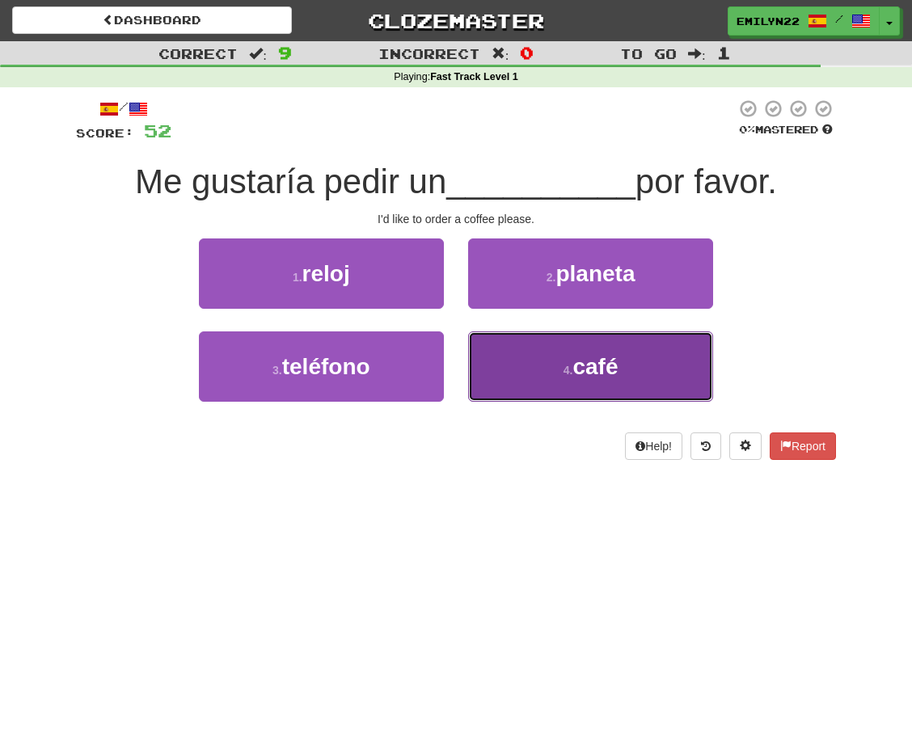
click at [543, 358] on button "4 . café" at bounding box center [590, 366] width 245 height 70
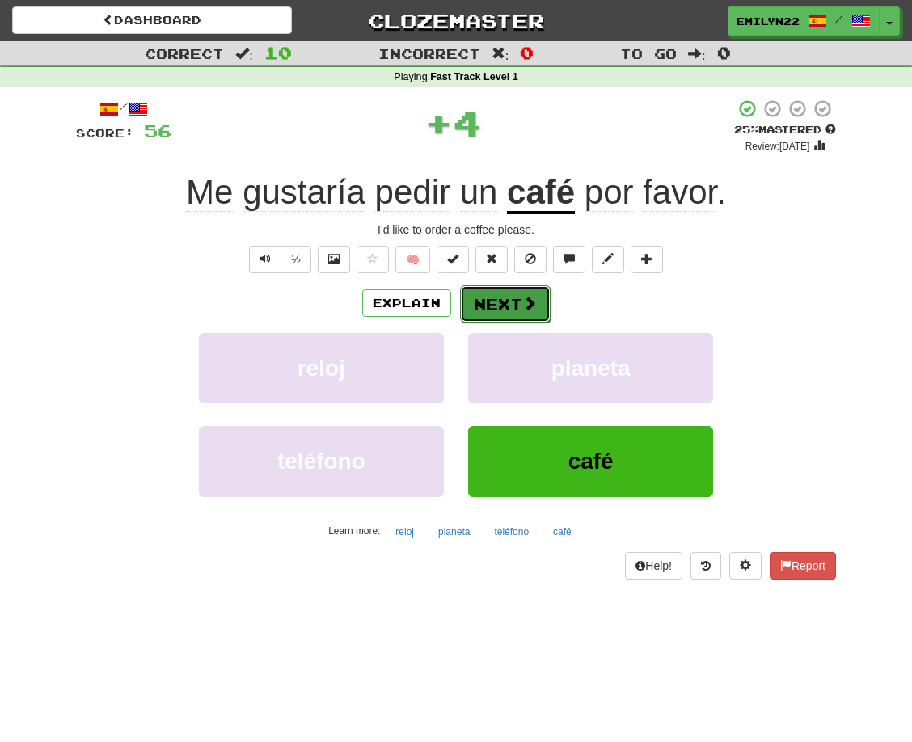
click at [501, 304] on button "Next" at bounding box center [505, 303] width 91 height 37
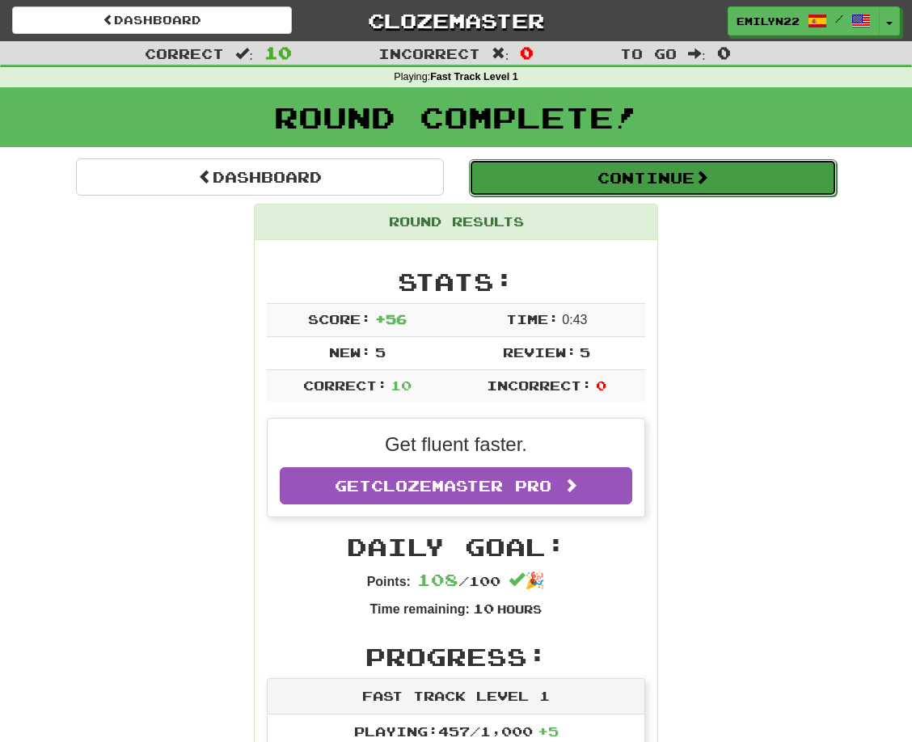
click at [580, 166] on button "Continue" at bounding box center [653, 177] width 368 height 37
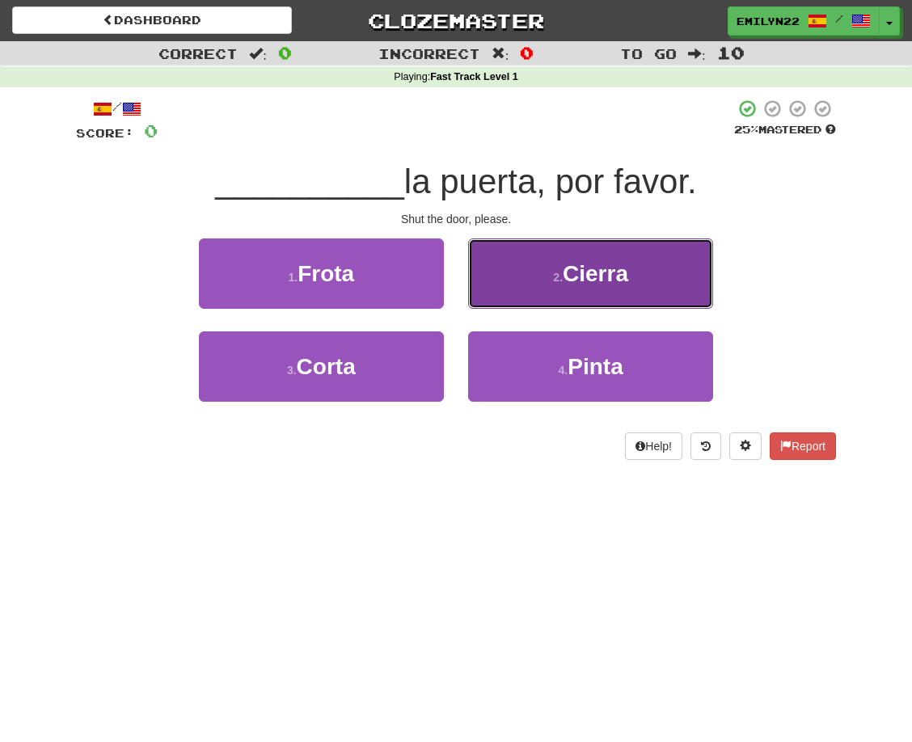
click at [610, 278] on span "Cierra" at bounding box center [595, 273] width 65 height 25
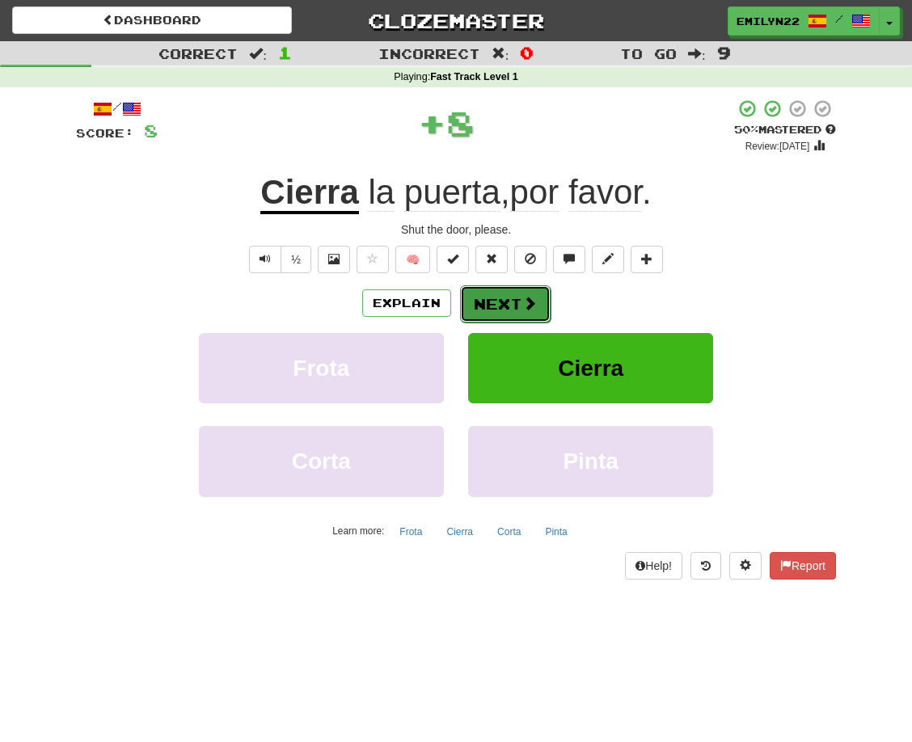
click at [522, 291] on button "Next" at bounding box center [505, 303] width 91 height 37
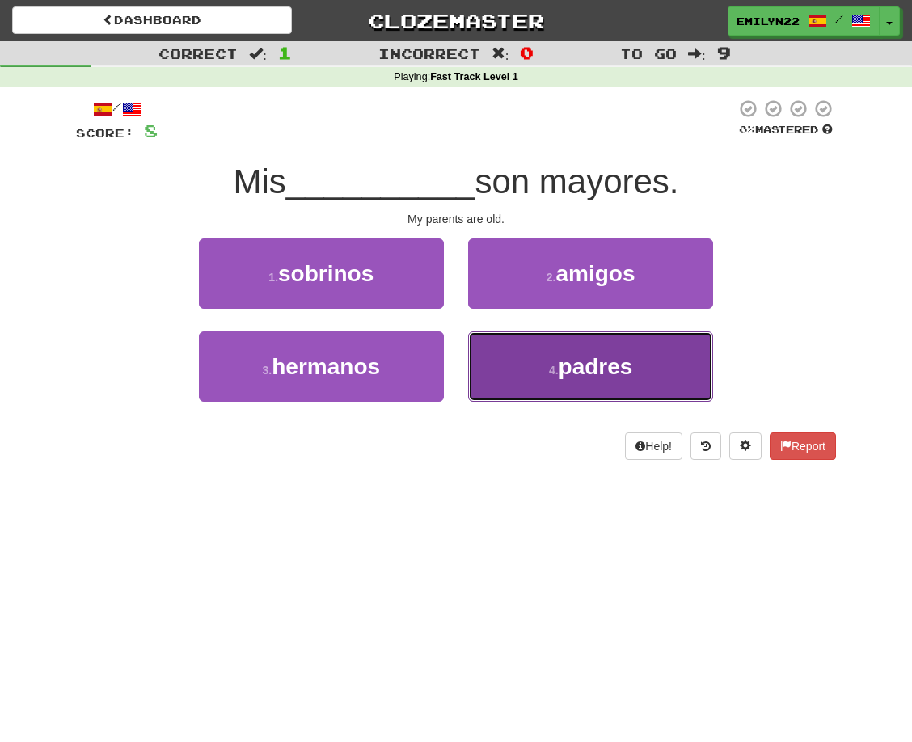
click at [587, 378] on span "padres" at bounding box center [596, 366] width 74 height 25
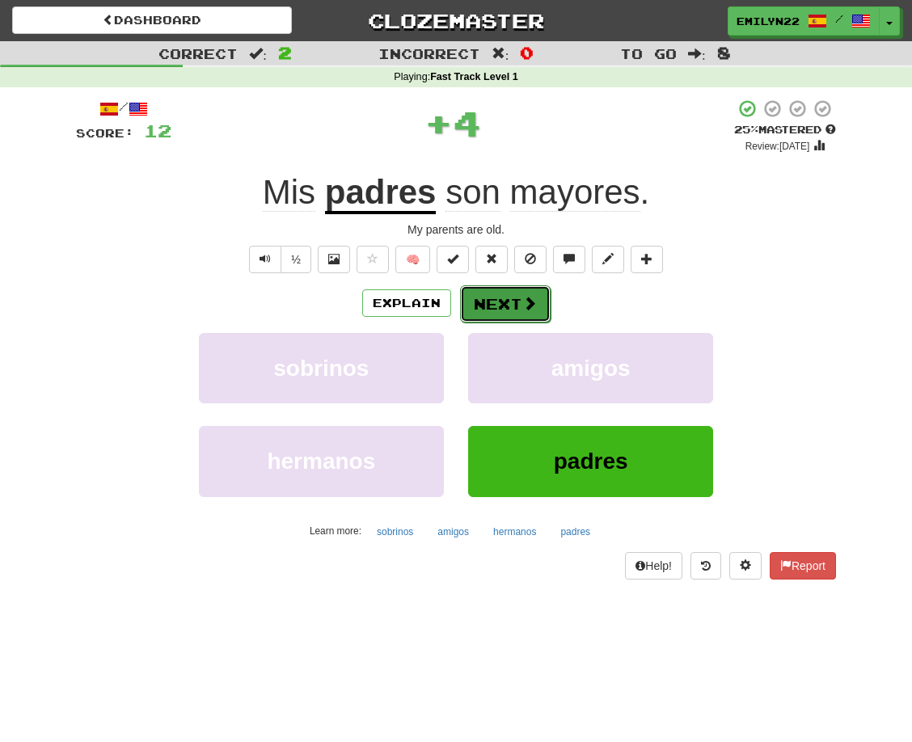
click at [500, 306] on button "Next" at bounding box center [505, 303] width 91 height 37
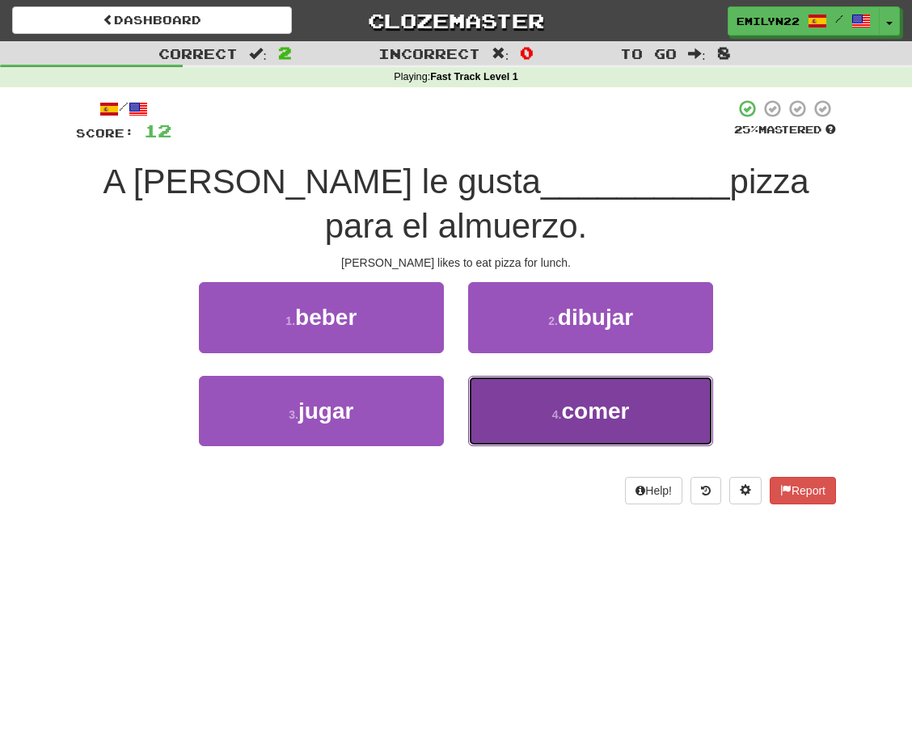
click at [657, 418] on button "4 . comer" at bounding box center [590, 411] width 245 height 70
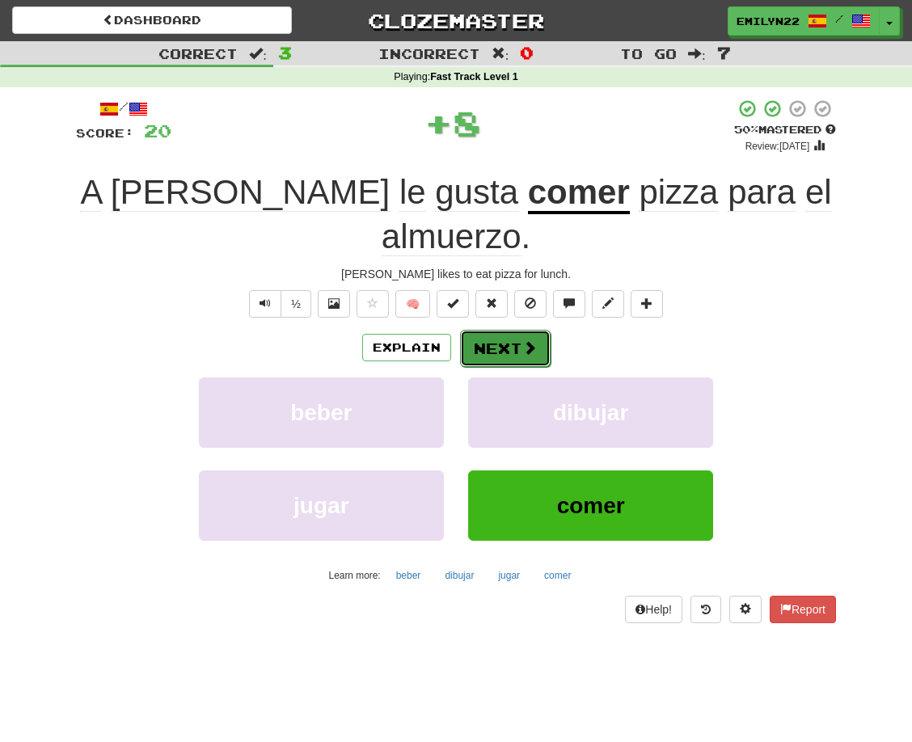
click at [516, 330] on button "Next" at bounding box center [505, 348] width 91 height 37
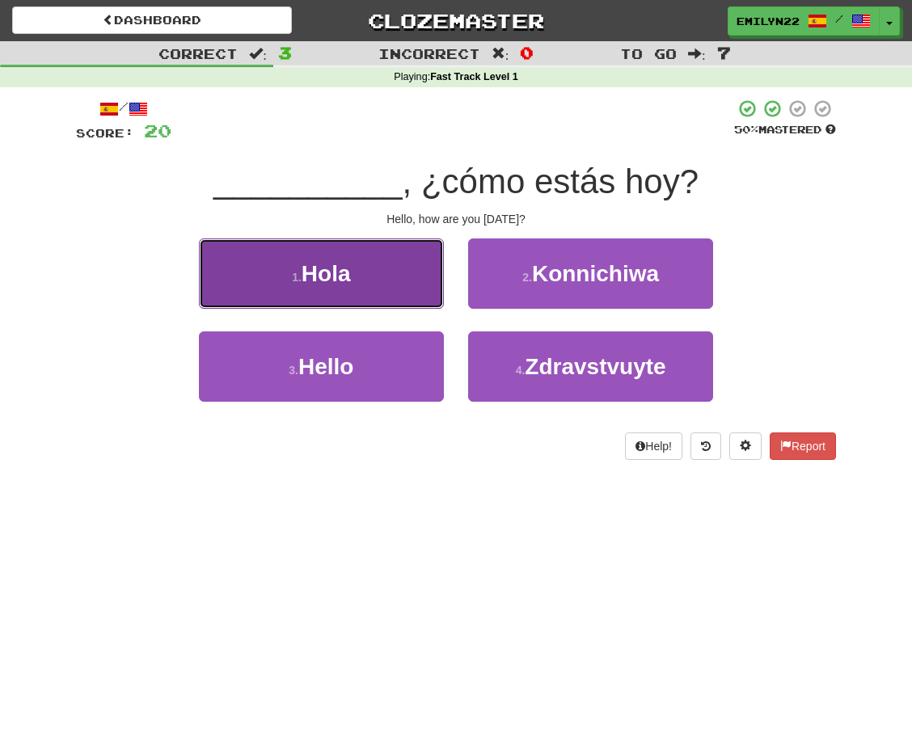
click at [367, 288] on button "1 . Hola" at bounding box center [321, 274] width 245 height 70
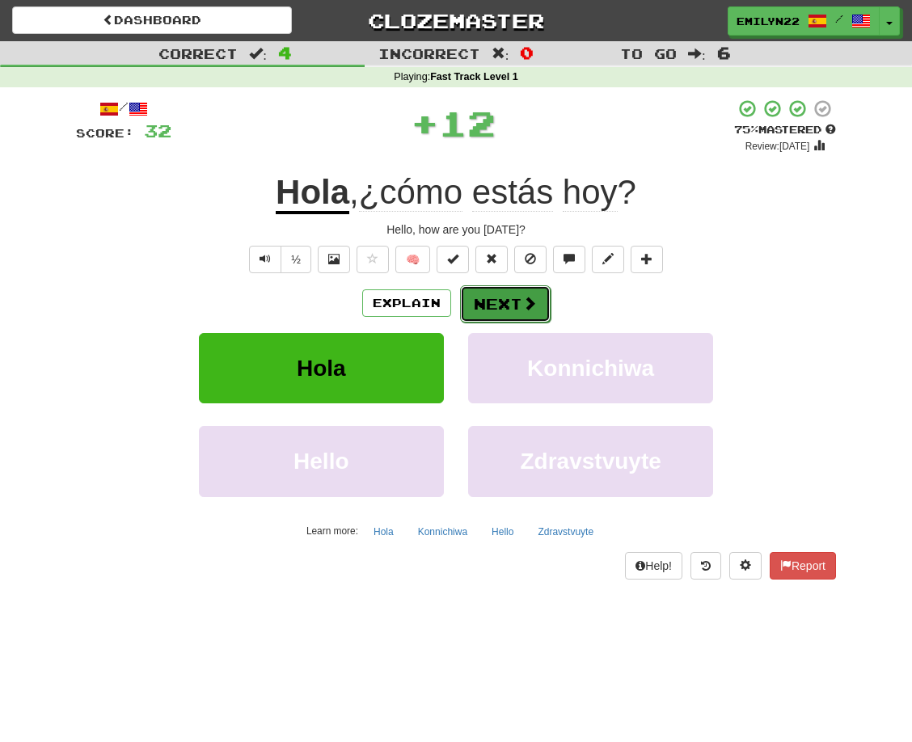
click at [496, 295] on button "Next" at bounding box center [505, 303] width 91 height 37
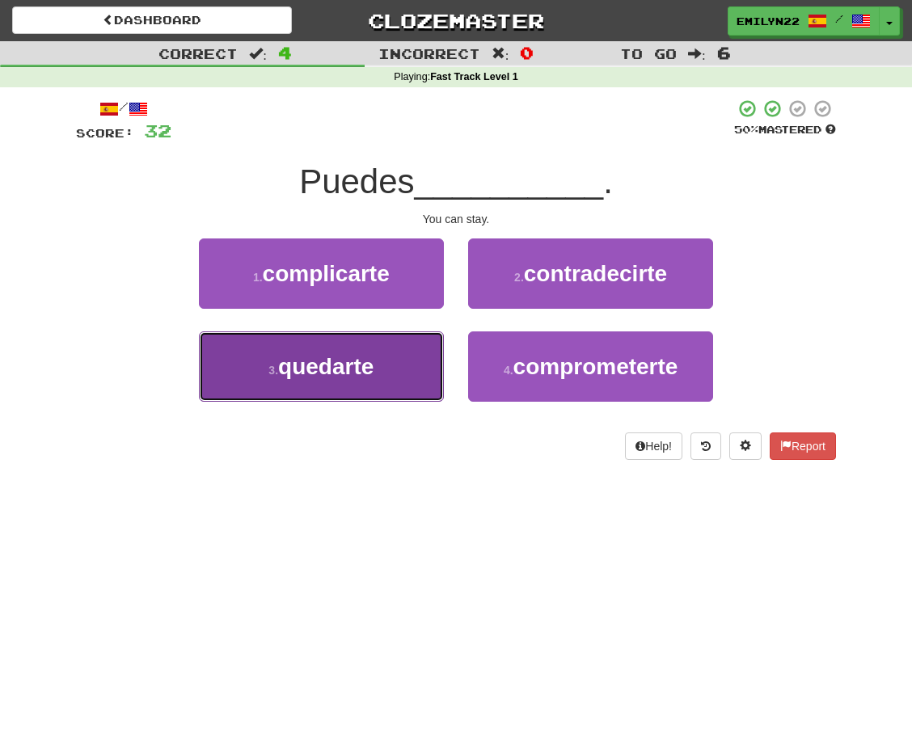
click at [405, 382] on button "3 . quedarte" at bounding box center [321, 366] width 245 height 70
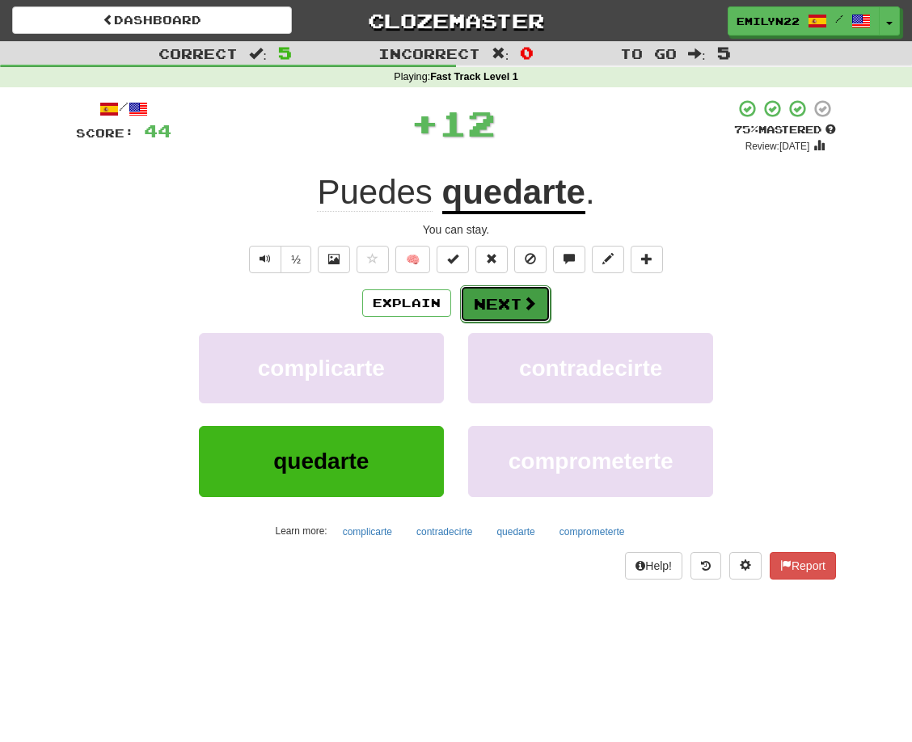
click at [485, 309] on button "Next" at bounding box center [505, 303] width 91 height 37
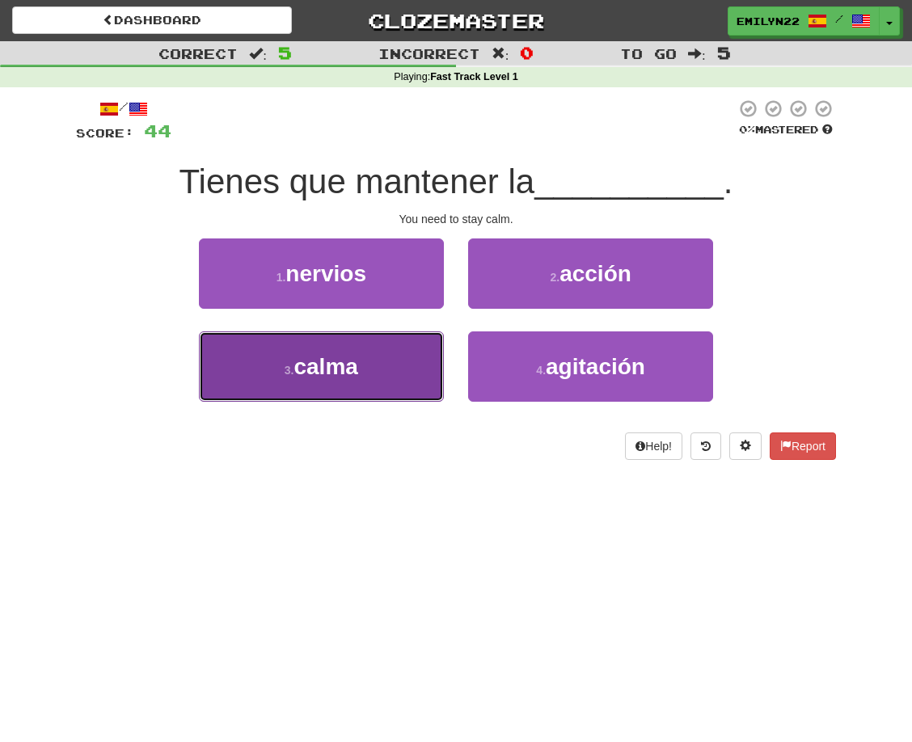
click at [424, 383] on button "3 . calma" at bounding box center [321, 366] width 245 height 70
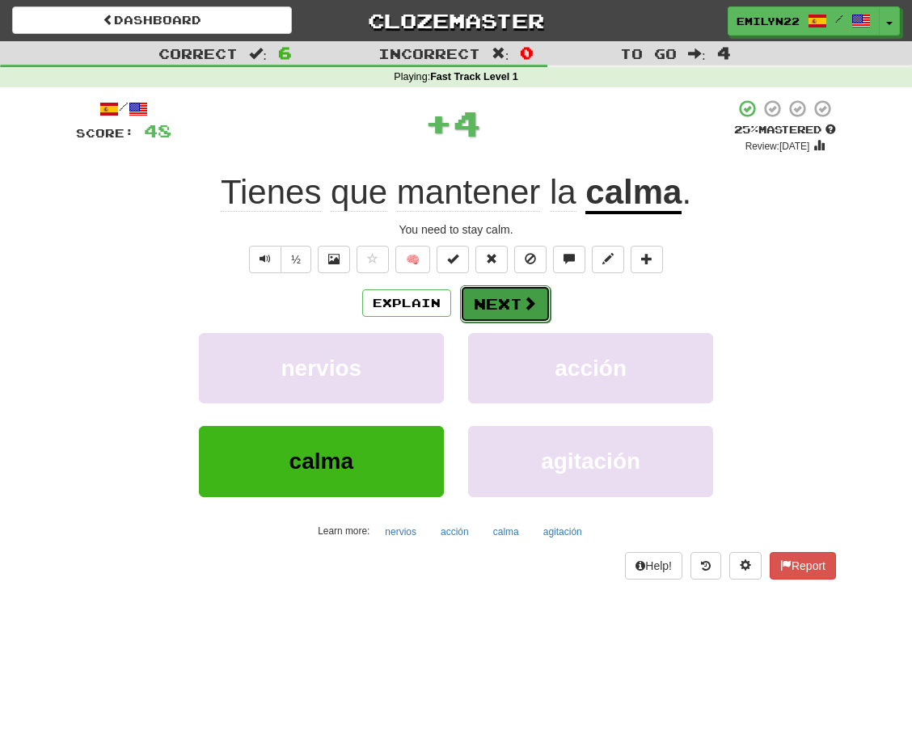
click at [509, 310] on button "Next" at bounding box center [505, 303] width 91 height 37
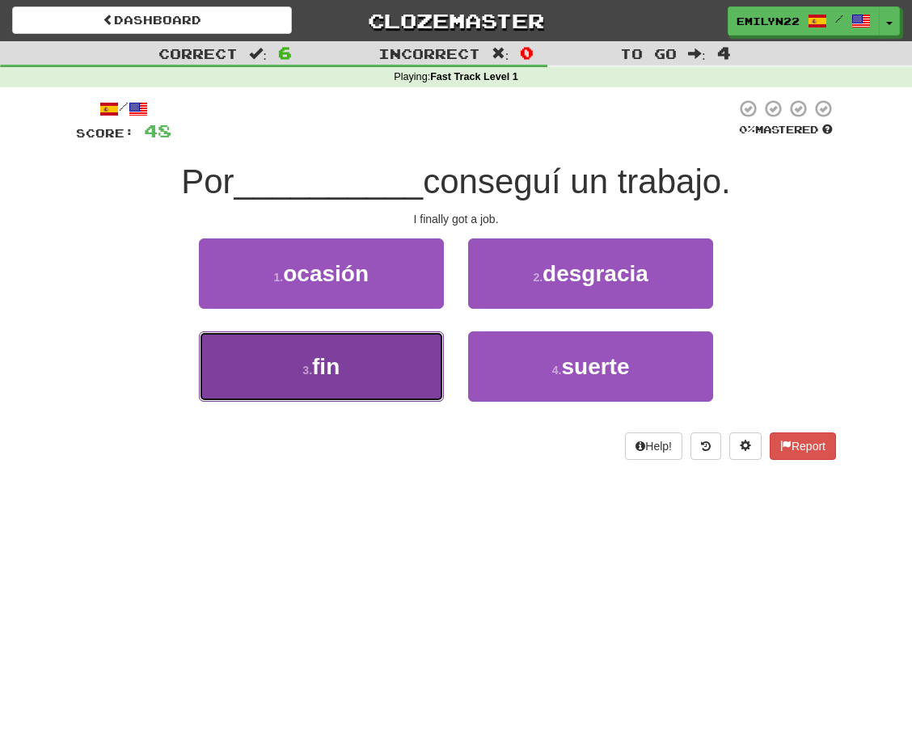
click at [386, 382] on button "3 . fin" at bounding box center [321, 366] width 245 height 70
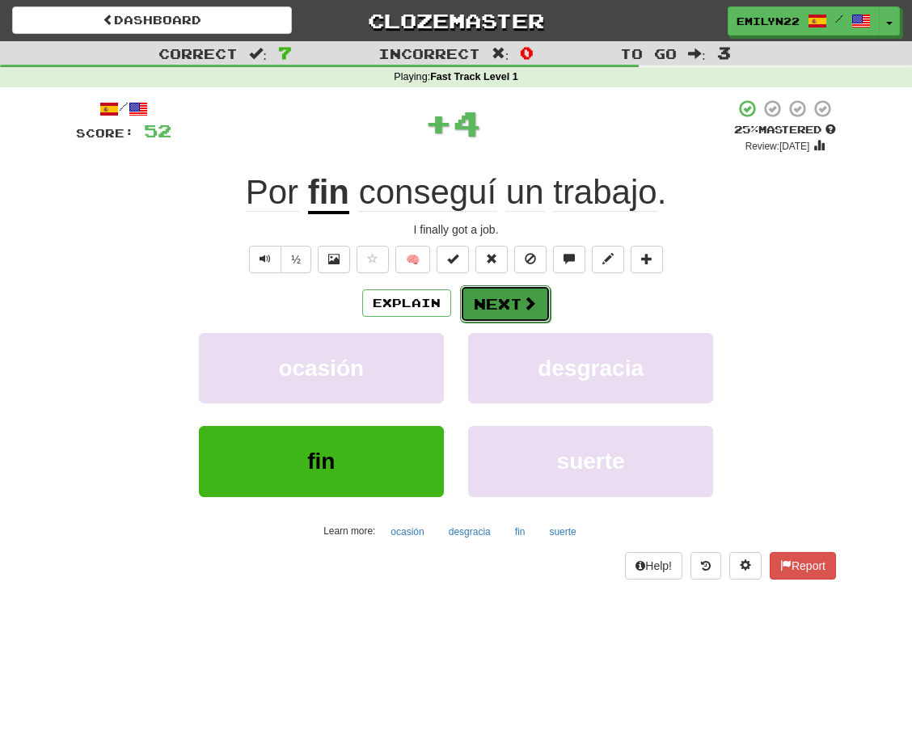
click at [514, 305] on button "Next" at bounding box center [505, 303] width 91 height 37
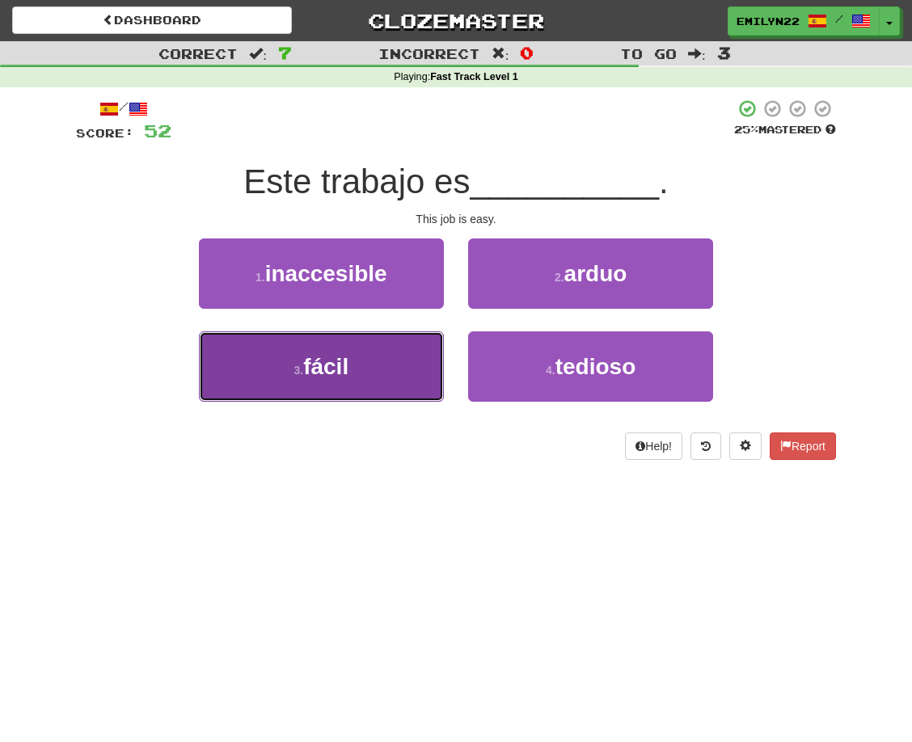
click at [404, 388] on button "3 . fácil" at bounding box center [321, 366] width 245 height 70
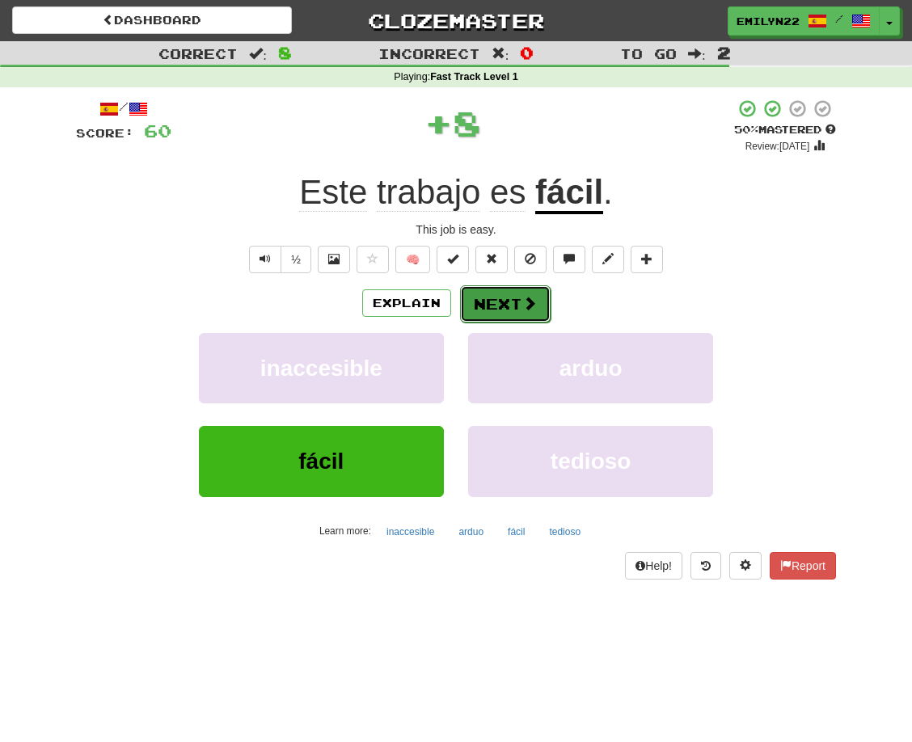
click at [514, 297] on button "Next" at bounding box center [505, 303] width 91 height 37
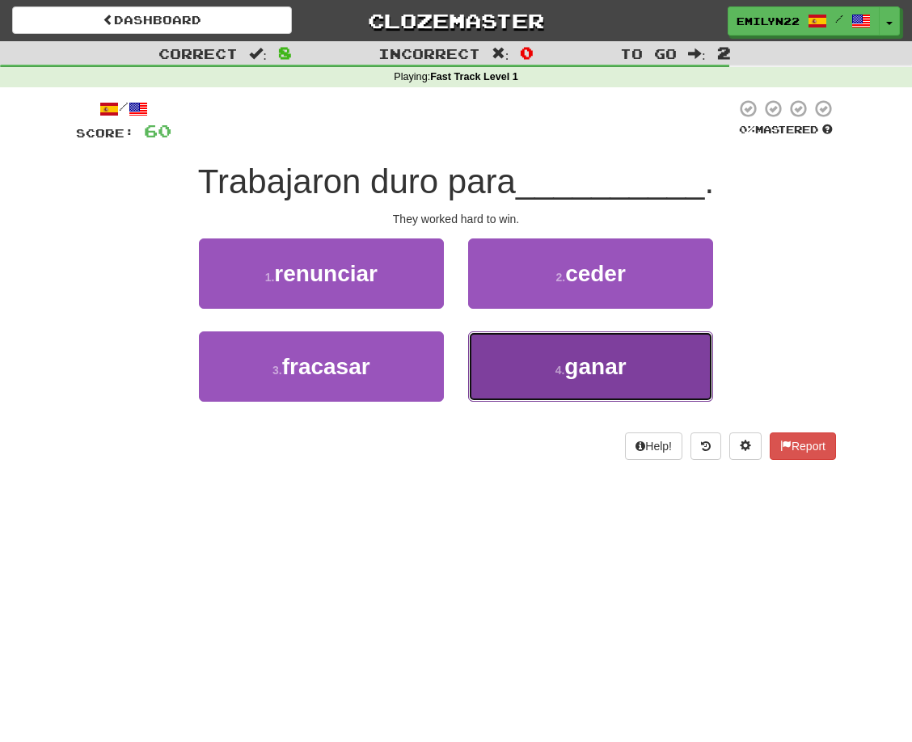
click at [532, 385] on button "4 . ganar" at bounding box center [590, 366] width 245 height 70
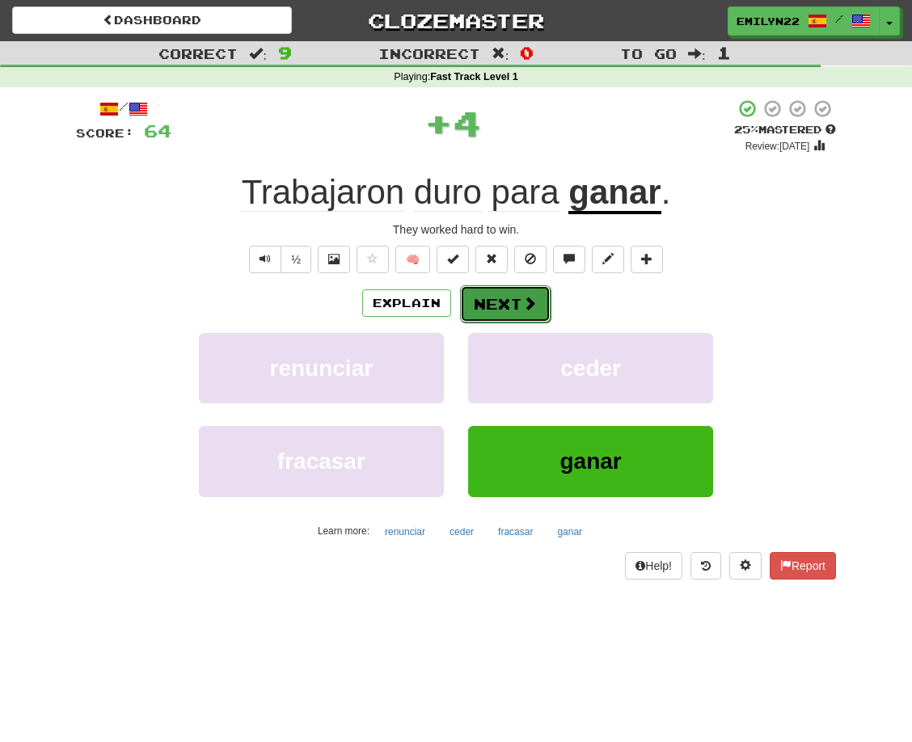
click at [523, 299] on span at bounding box center [529, 303] width 15 height 15
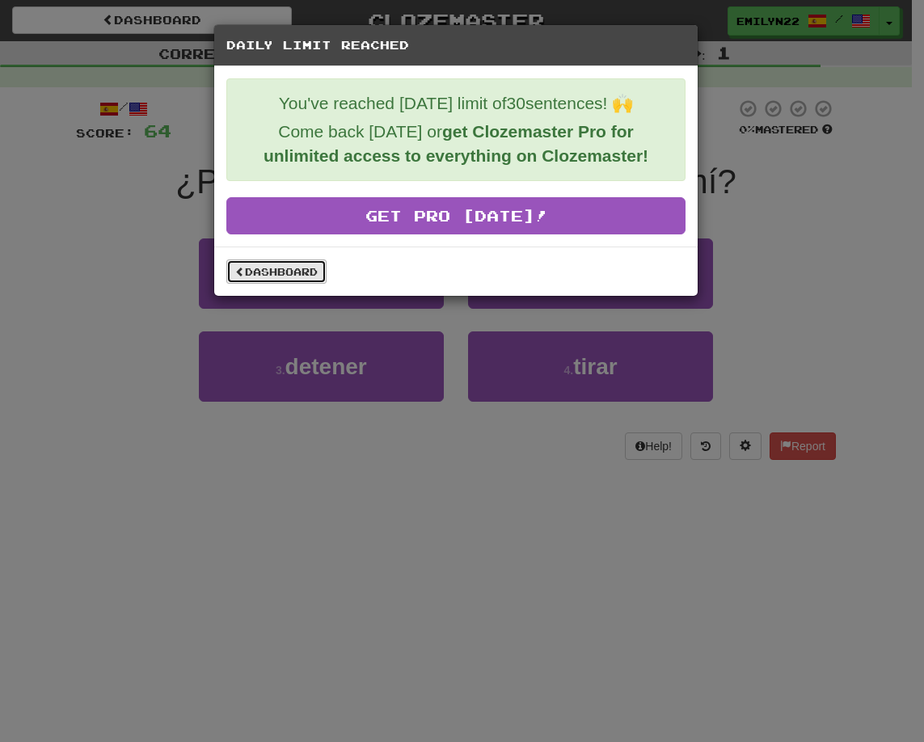
click at [281, 267] on link "Dashboard" at bounding box center [276, 272] width 100 height 24
